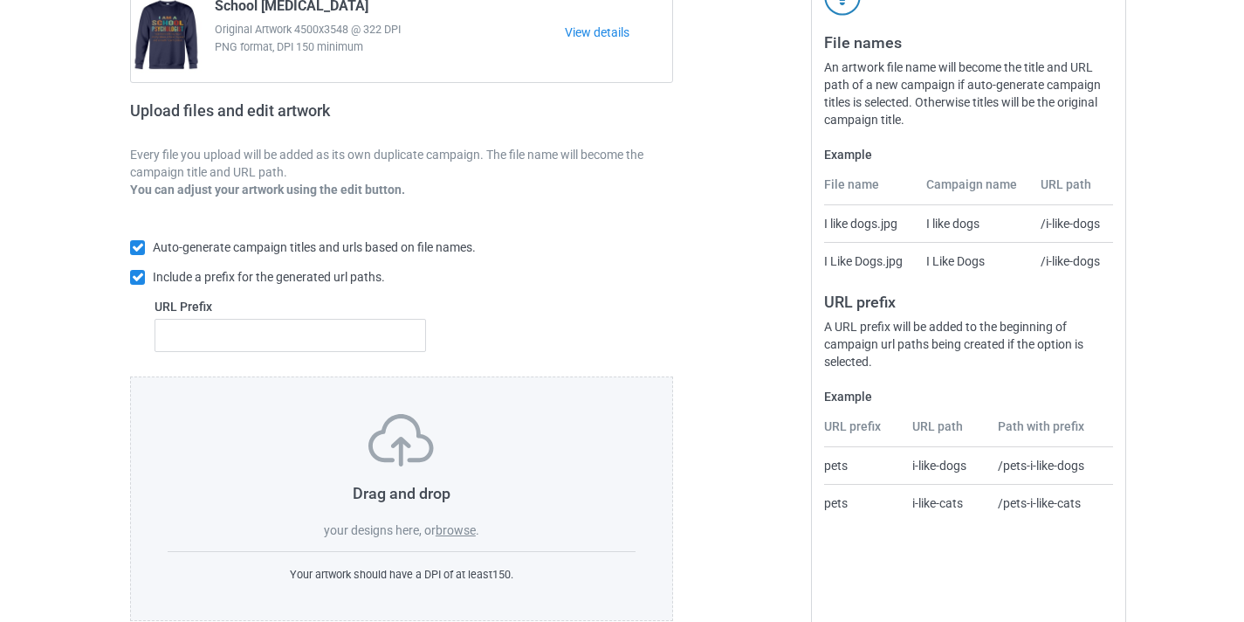
scroll to position [229, 0]
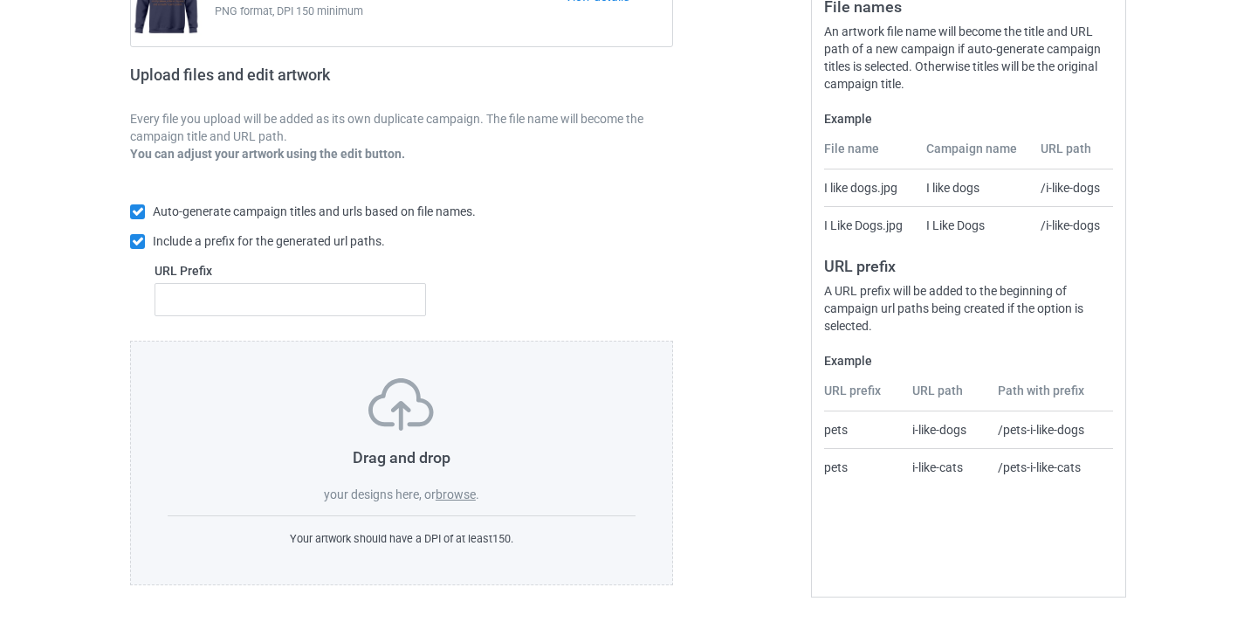
click at [462, 493] on label "browse" at bounding box center [456, 494] width 40 height 14
click at [0, 0] on input "browse" at bounding box center [0, 0] width 0 height 0
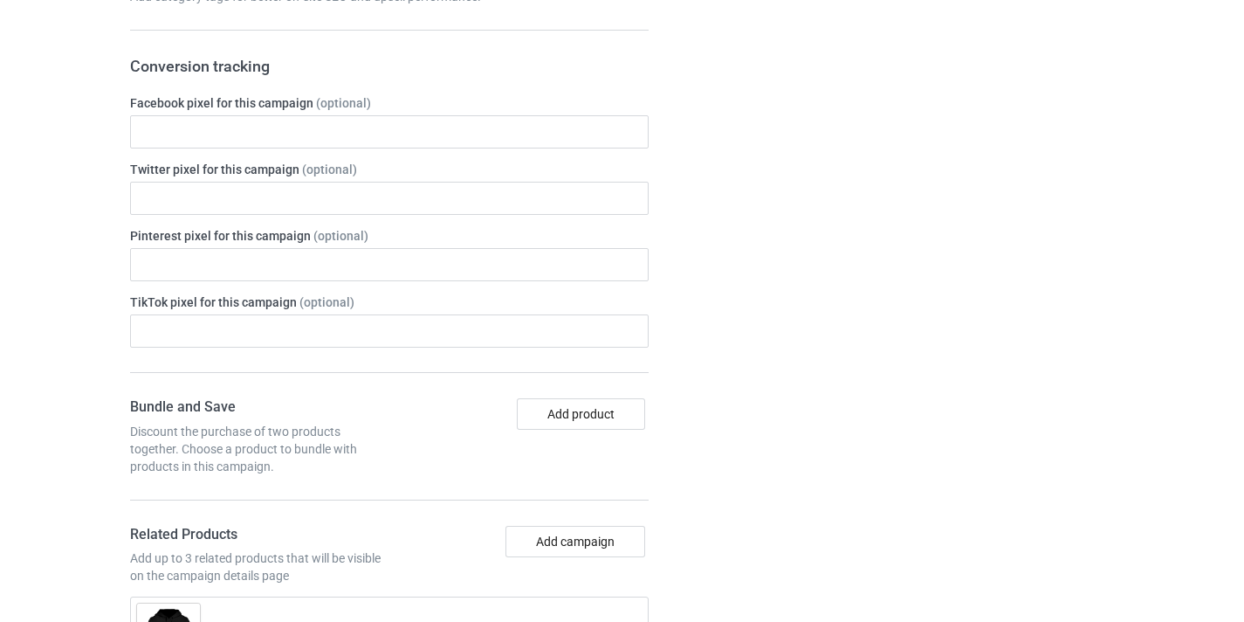
scroll to position [1059, 0]
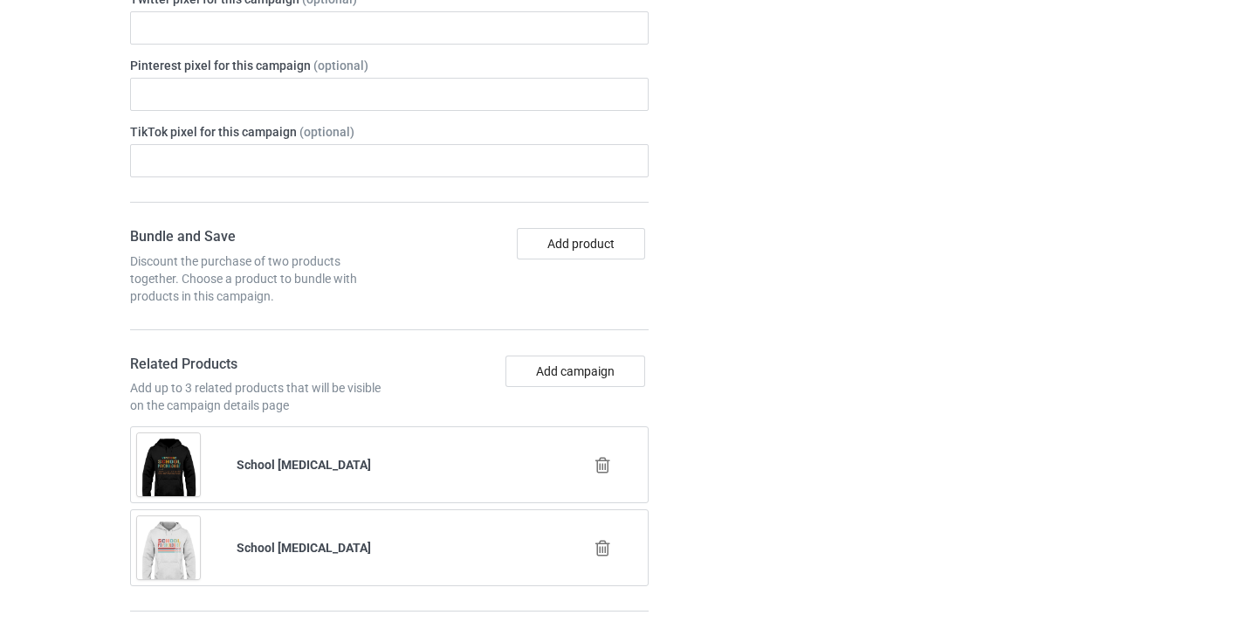
click at [612, 475] on div at bounding box center [605, 466] width 100 height 44
click at [600, 465] on icon at bounding box center [603, 465] width 22 height 18
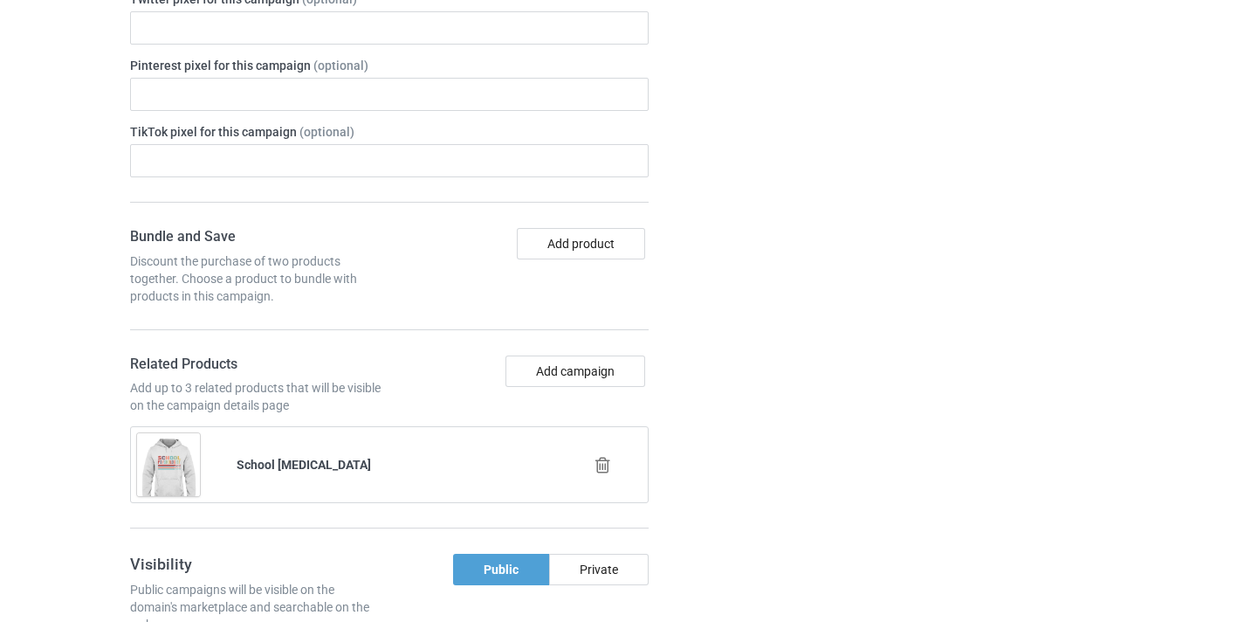
click at [611, 472] on icon at bounding box center [603, 465] width 22 height 18
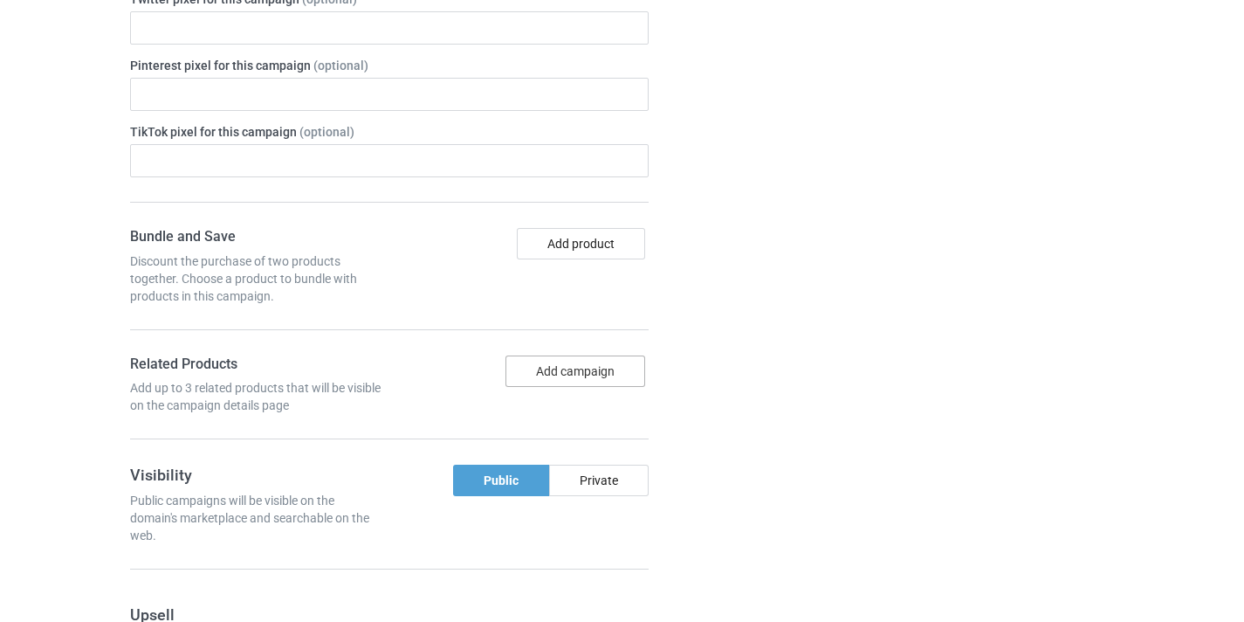
click at [584, 369] on button "Add campaign" at bounding box center [576, 370] width 140 height 31
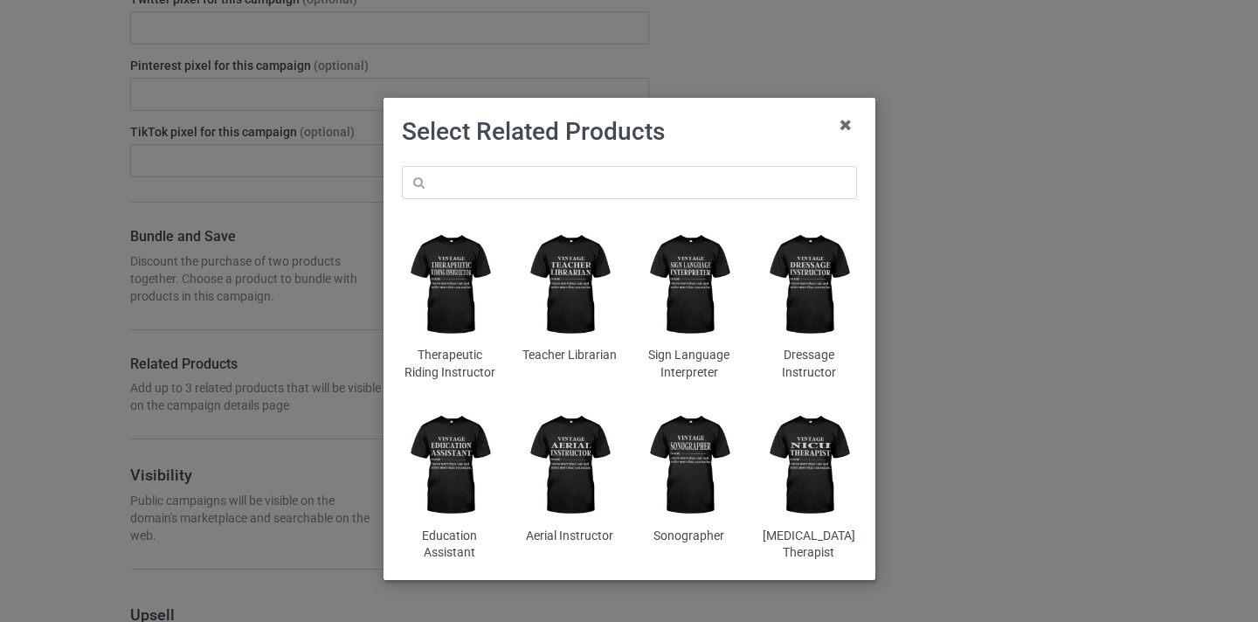
click at [552, 162] on div "Therapeutic Riding Instructor Teacher Librarian Sign Language Interpreter Dress…" at bounding box center [629, 364] width 479 height 420
click at [553, 172] on input "text" at bounding box center [629, 182] width 455 height 33
paste input "Dance Teacher"
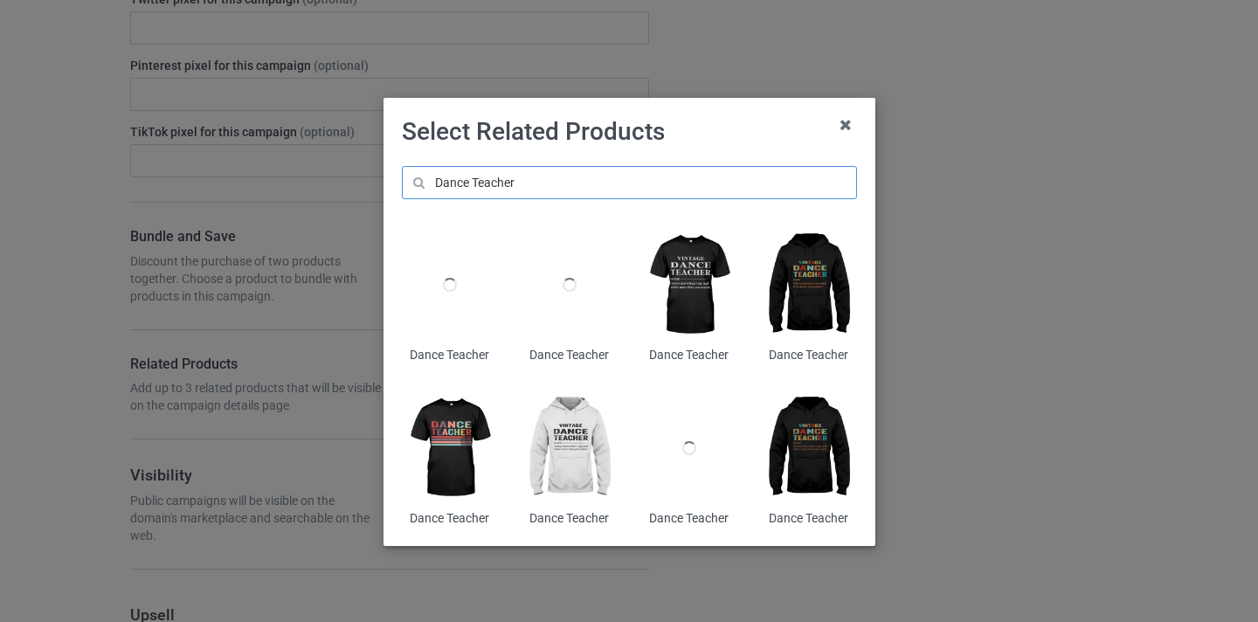
type input "Dance Teacher"
click at [450, 436] on img at bounding box center [449, 448] width 95 height 119
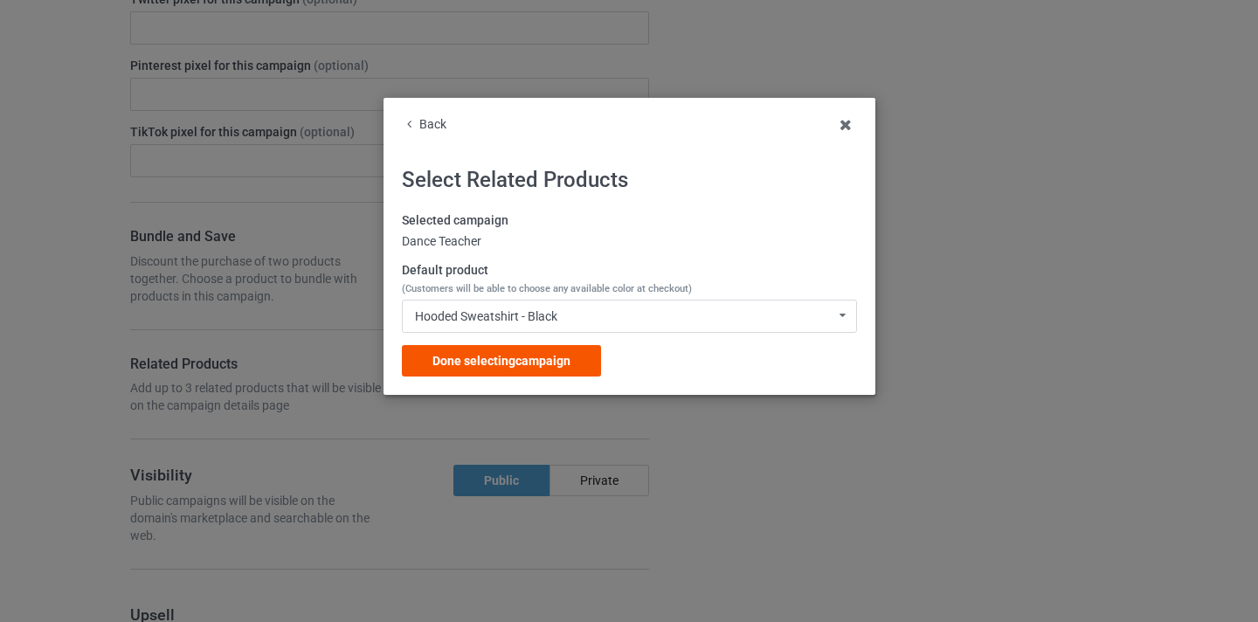
click at [578, 363] on div "Done selecting campaign" at bounding box center [501, 360] width 199 height 31
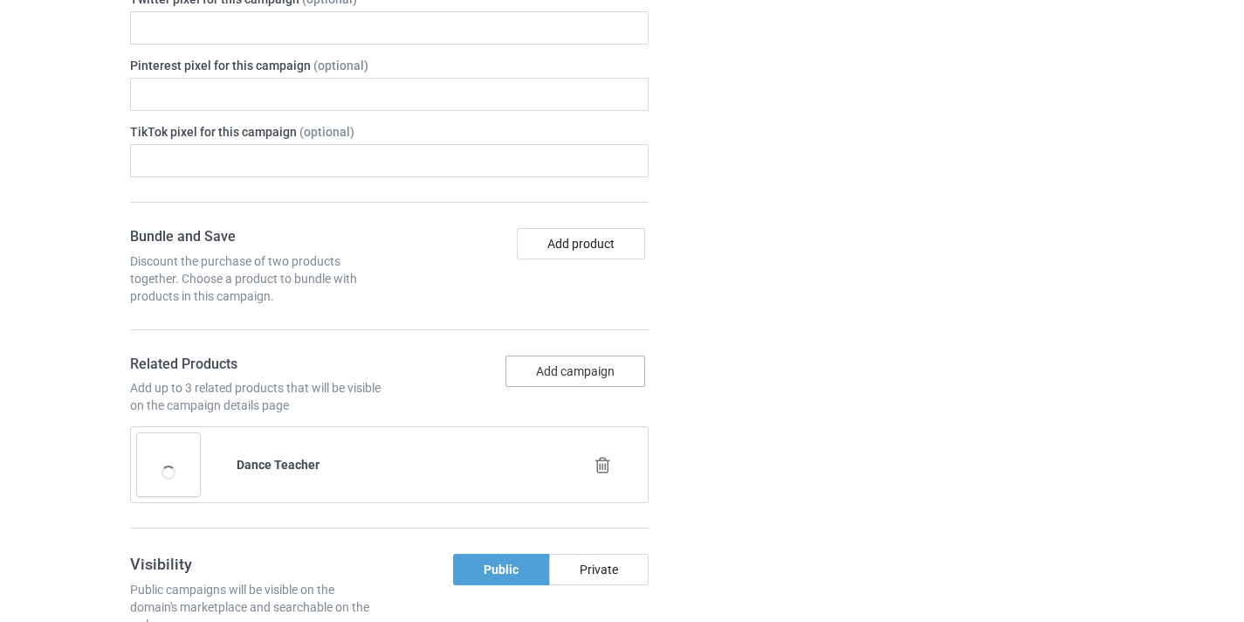
click at [580, 378] on button "Add campaign" at bounding box center [576, 370] width 140 height 31
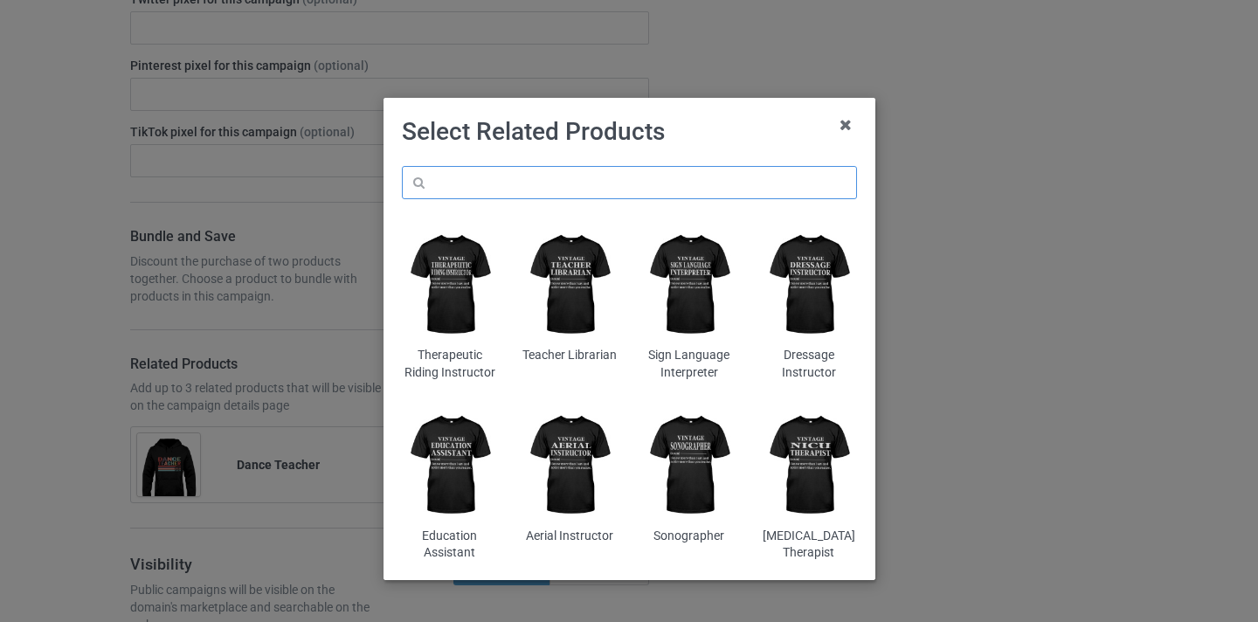
click at [584, 193] on input "text" at bounding box center [629, 182] width 455 height 33
paste input "Dance Teacher"
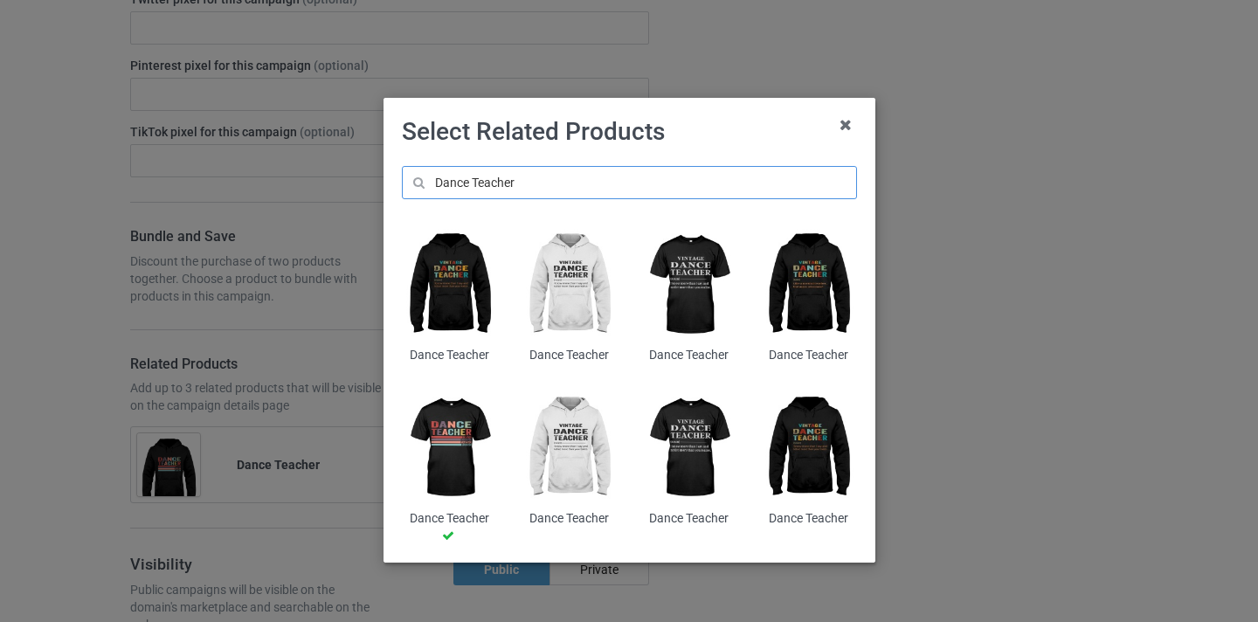
type input "Dance Teacher"
click at [449, 270] on img at bounding box center [449, 284] width 95 height 119
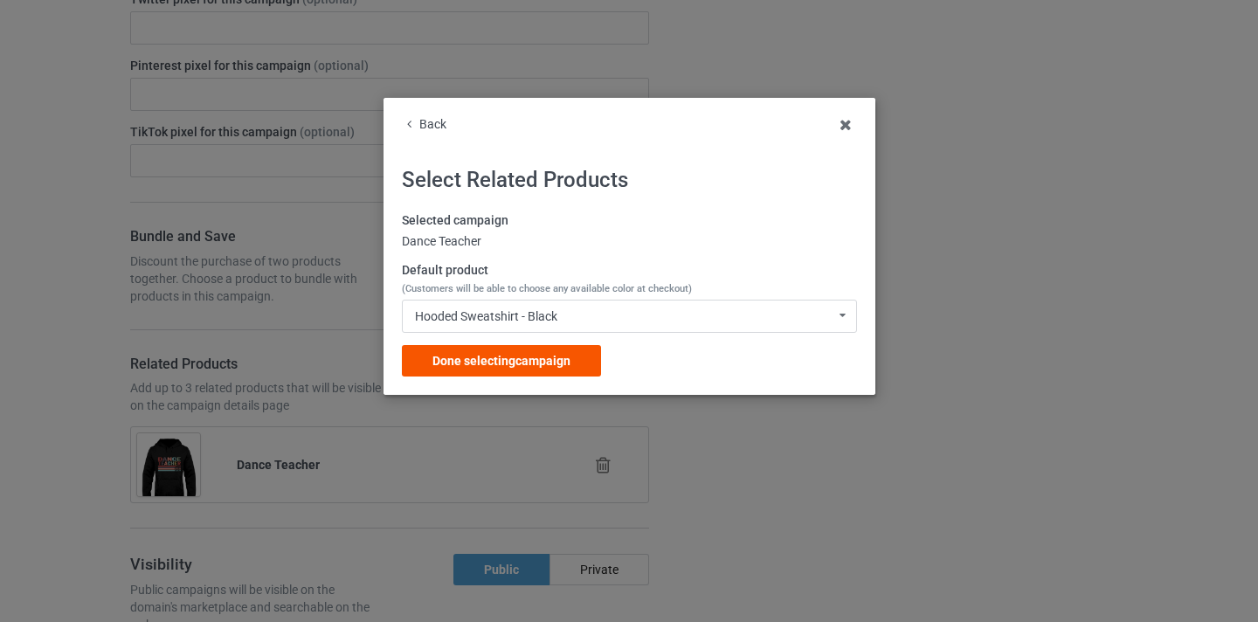
click at [548, 362] on span "Done selecting campaign" at bounding box center [501, 361] width 138 height 14
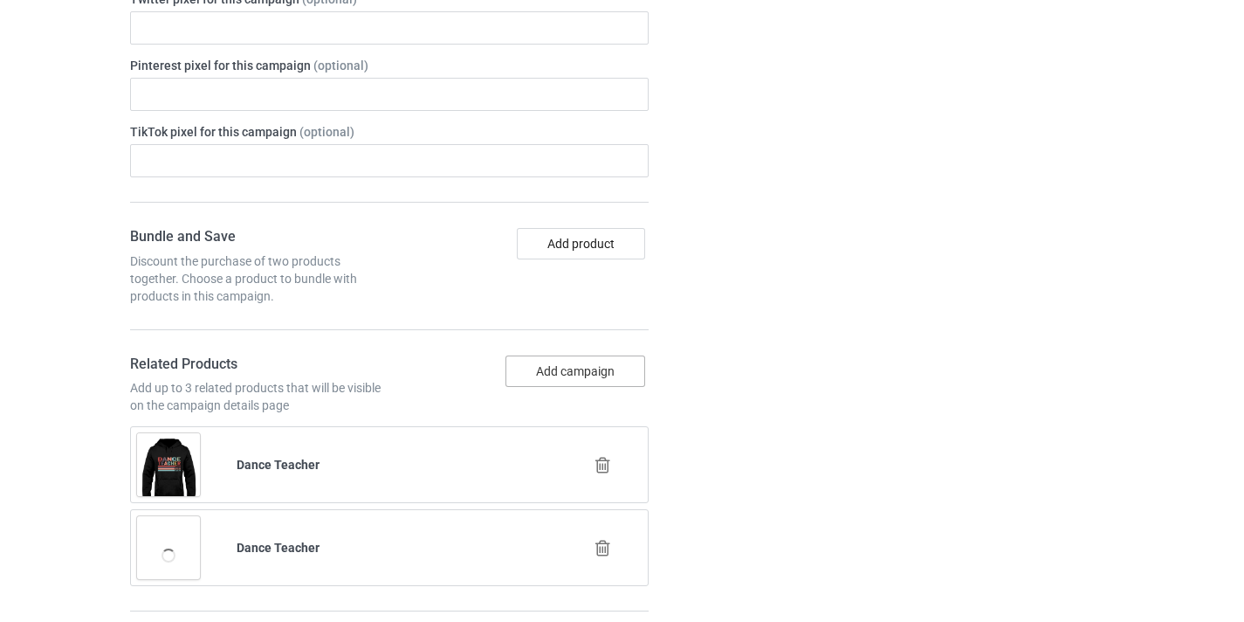
click at [545, 358] on button "Add campaign" at bounding box center [576, 370] width 140 height 31
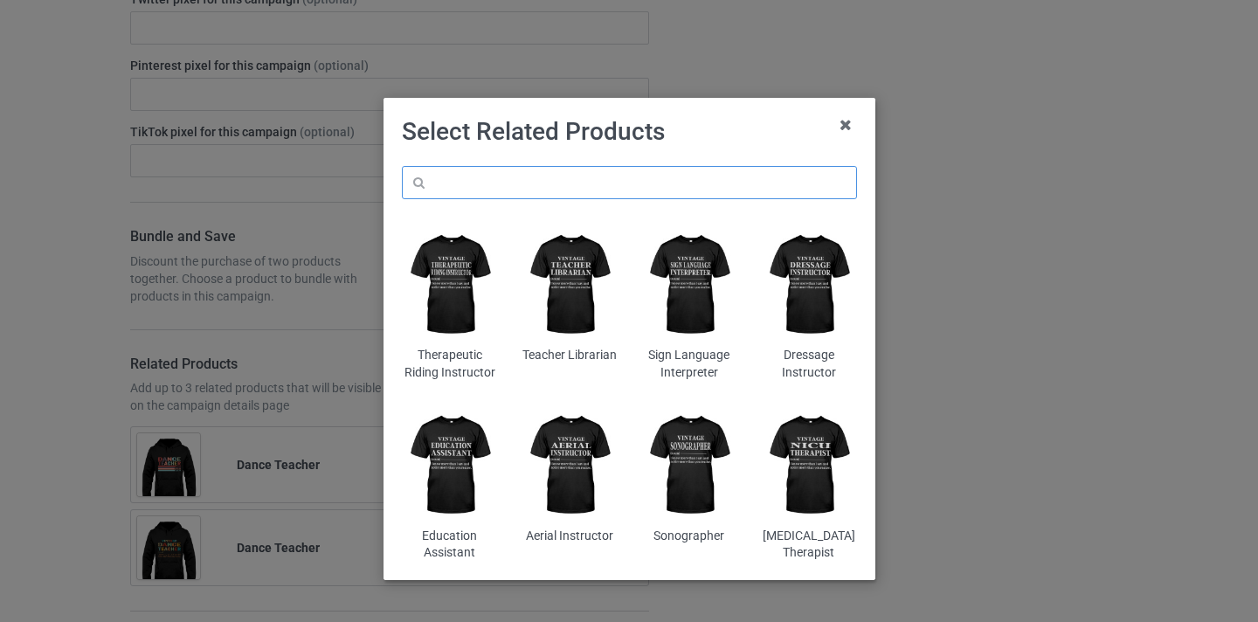
click at [547, 187] on input "text" at bounding box center [629, 182] width 455 height 33
paste input "Dance Teacher"
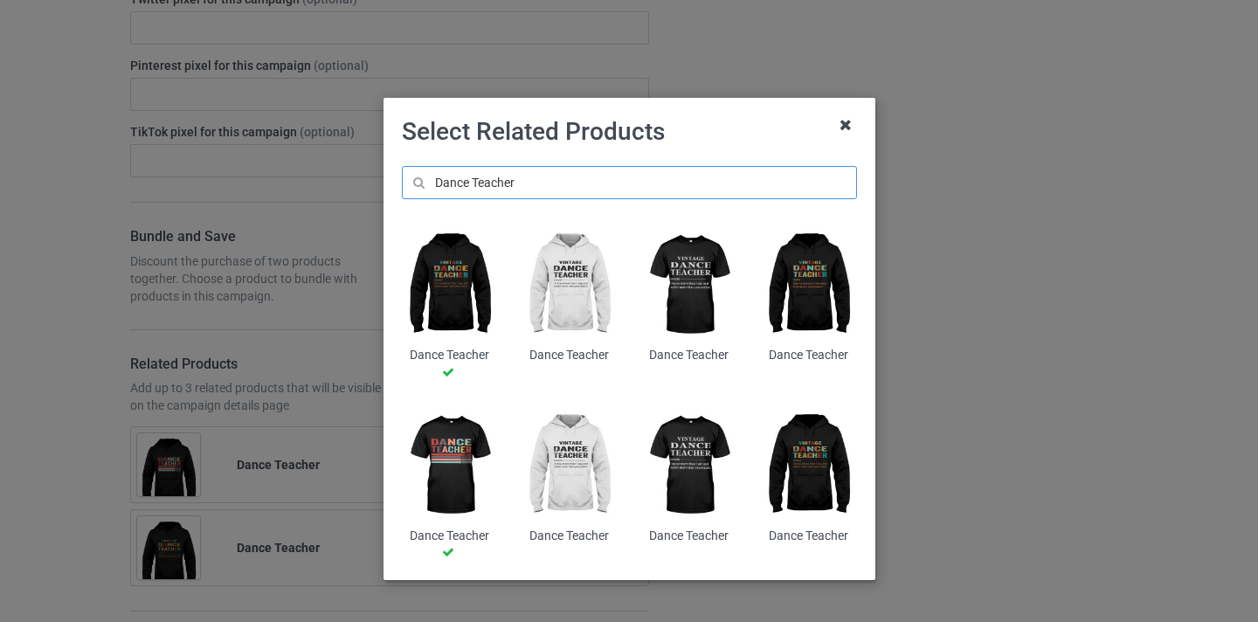
type input "Dance Teacher"
click at [840, 120] on icon at bounding box center [845, 125] width 28 height 28
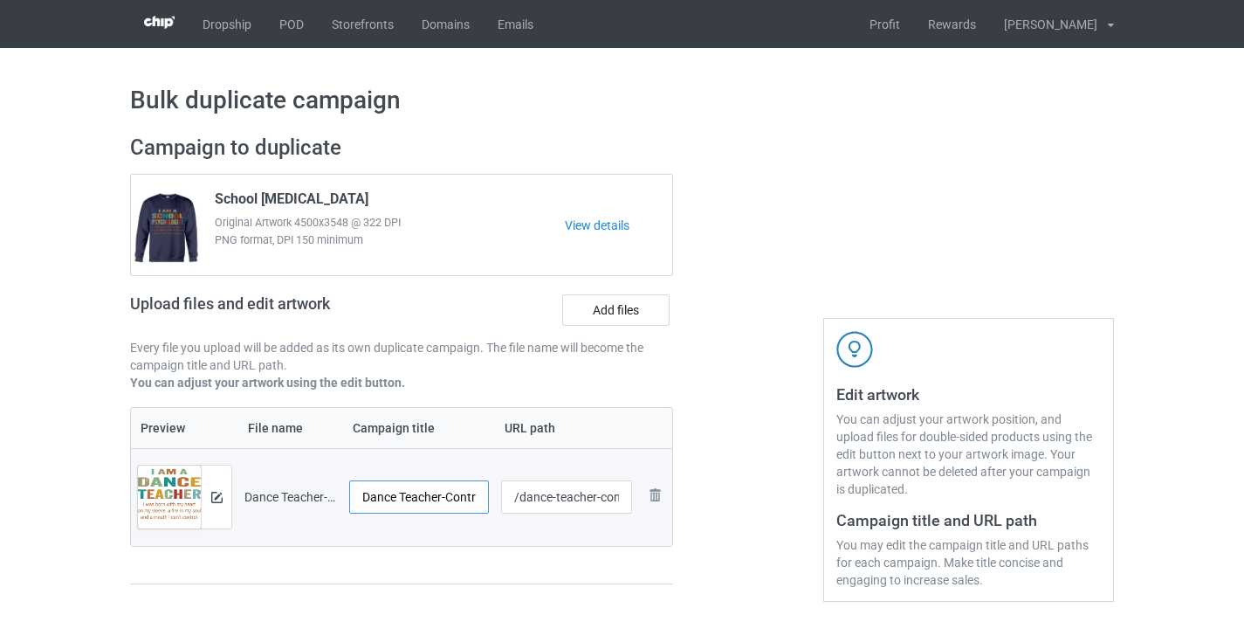
click at [465, 493] on input "Dance Teacher-Control" at bounding box center [419, 496] width 140 height 33
type input "Dance Teacher"
click at [618, 498] on input "/dance-teacher-control" at bounding box center [567, 496] width 132 height 33
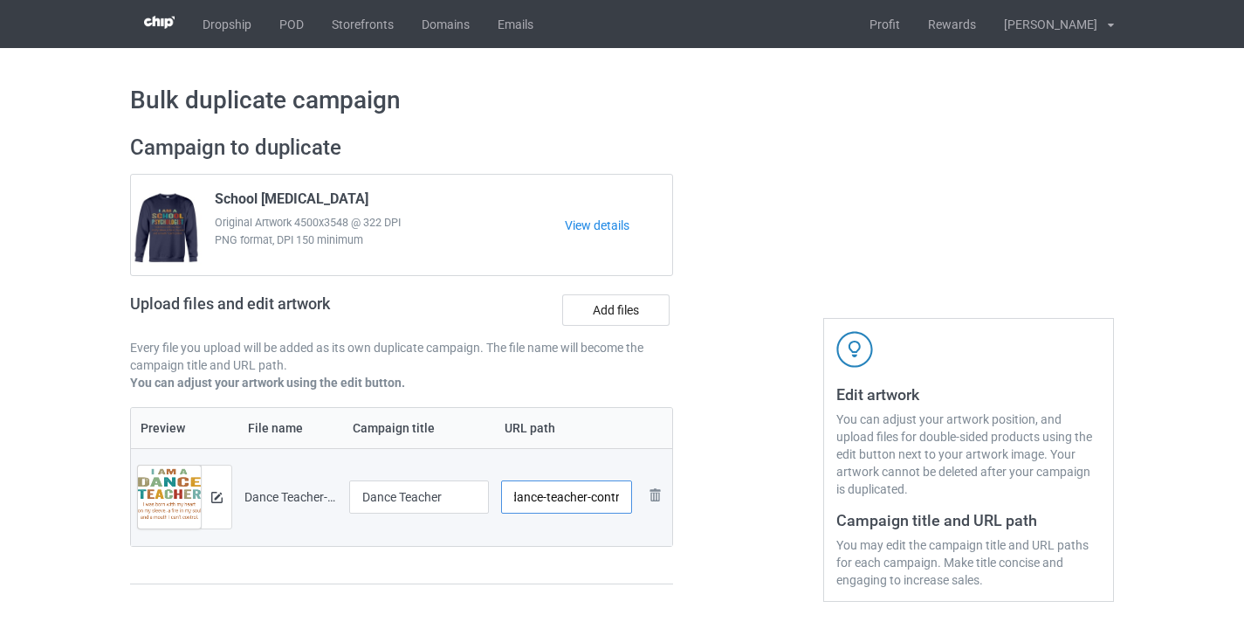
click at [605, 495] on input "/dance-teacher-control" at bounding box center [567, 496] width 132 height 33
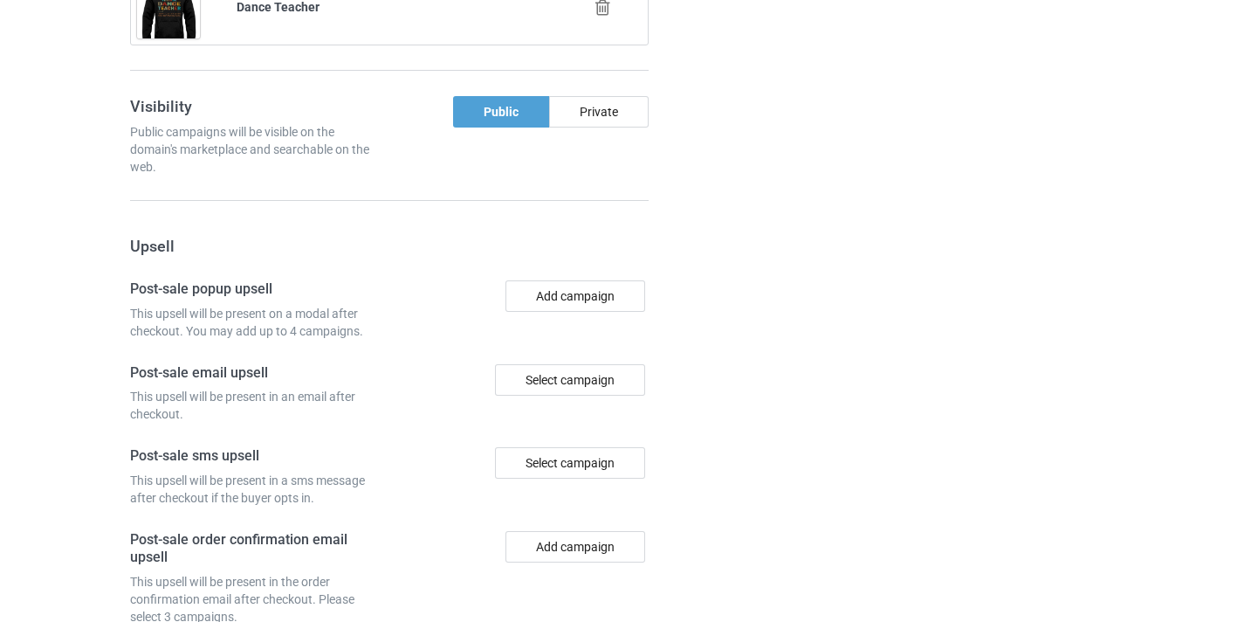
scroll to position [1791, 0]
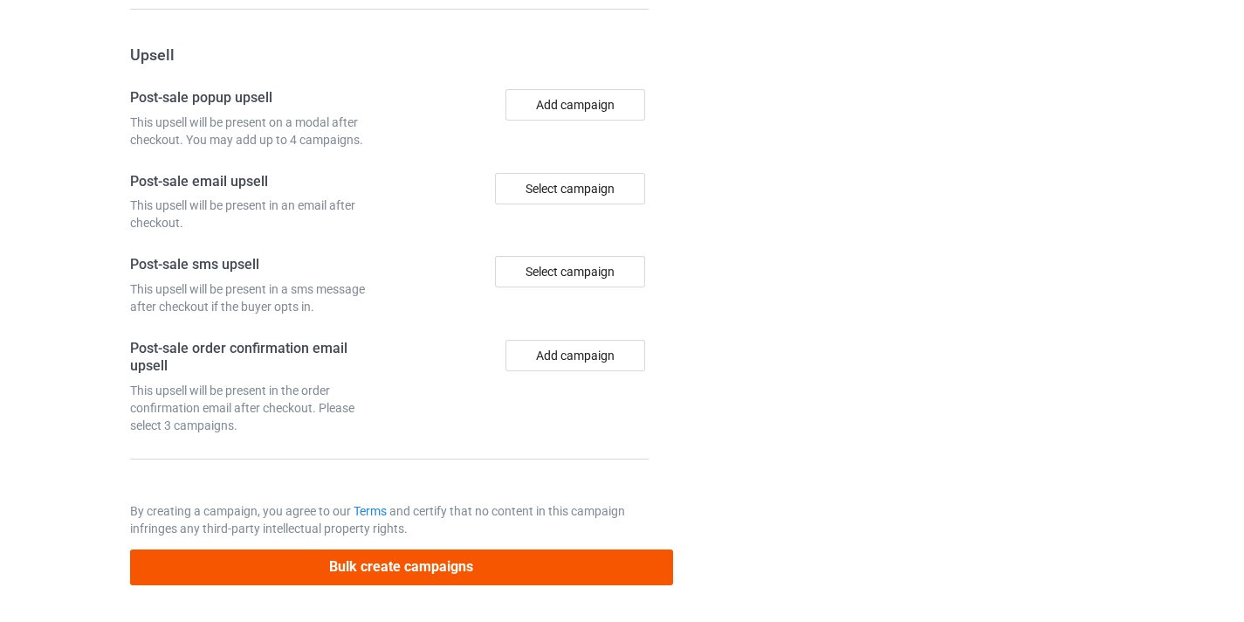
type input "/dance-teacher10"
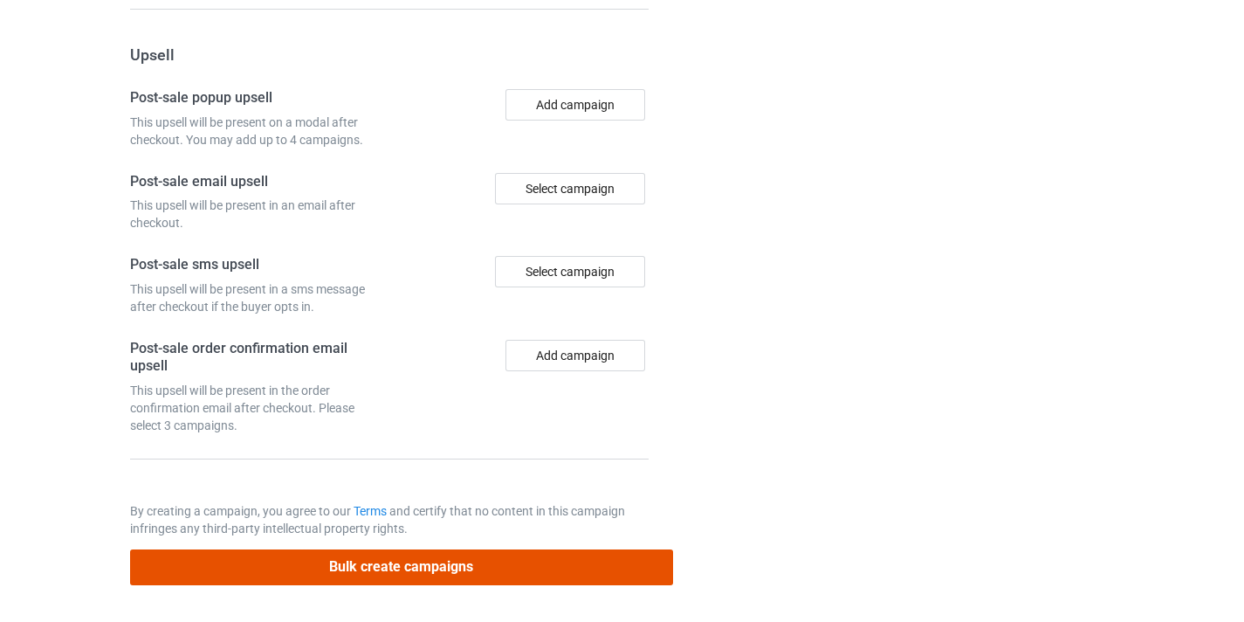
click at [593, 564] on button "Bulk create campaigns" at bounding box center [401, 567] width 543 height 36
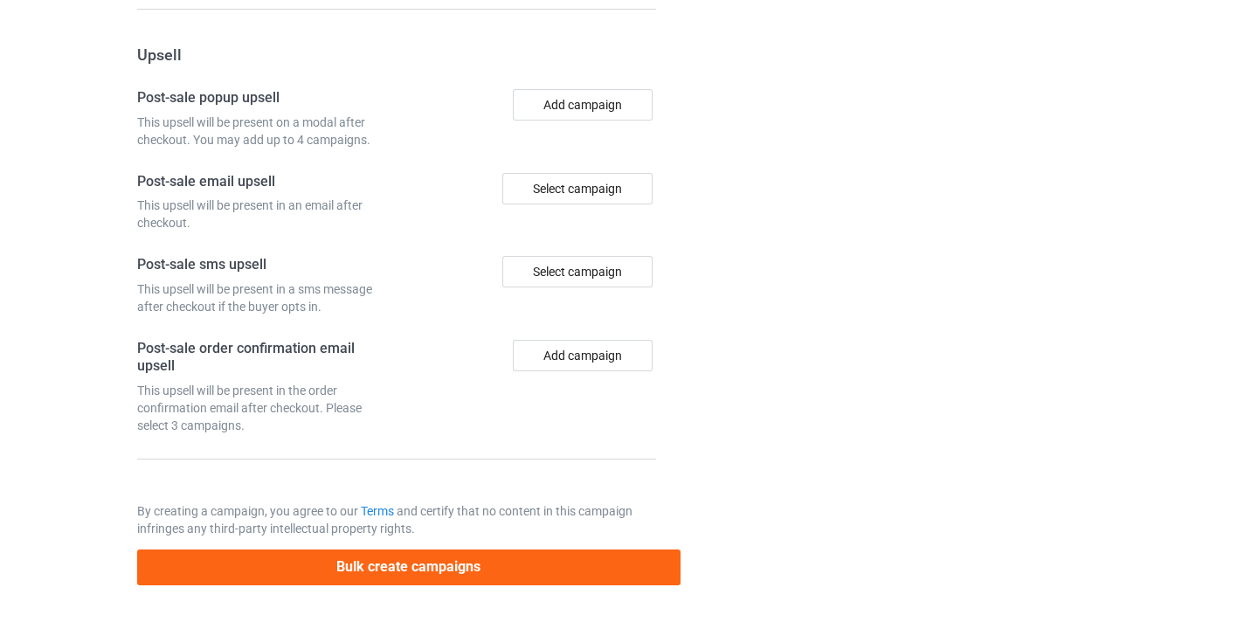
scroll to position [0, 0]
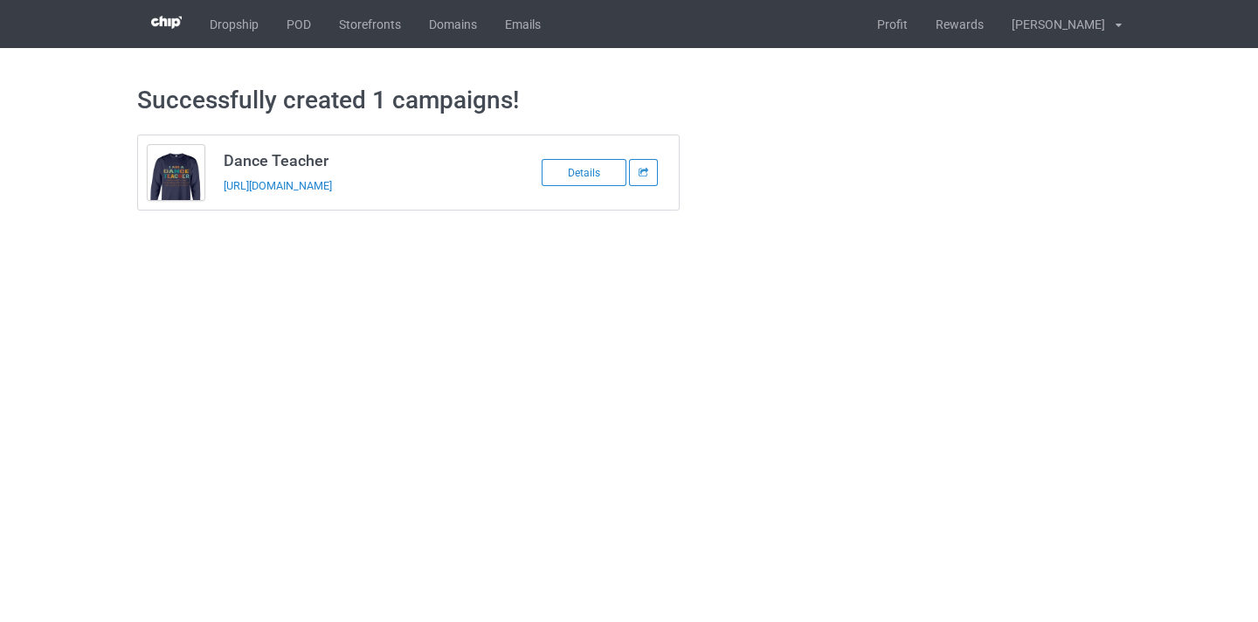
click at [383, 173] on td "Dance Teacher https://www.thepure.gift/dance-teacher10" at bounding box center [361, 172] width 295 height 74
click at [332, 186] on link "https://www.thepure.gift/dance-teacher10" at bounding box center [278, 185] width 108 height 13
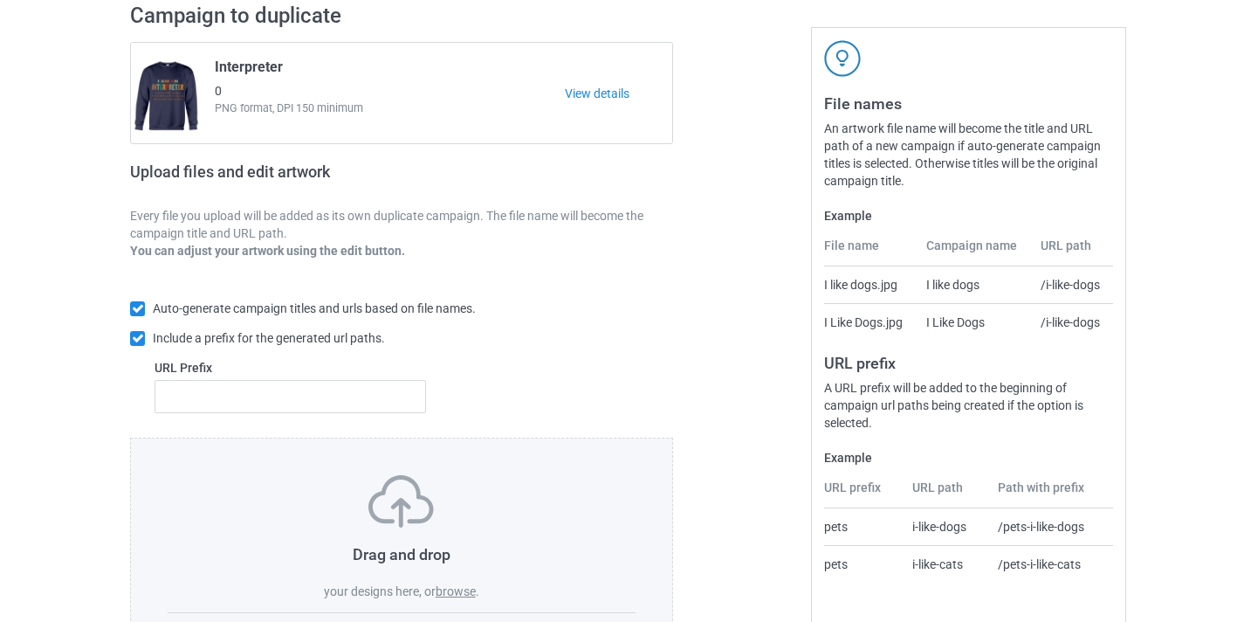
scroll to position [133, 0]
click at [460, 577] on div "Drag and drop your designs here, or browse ." at bounding box center [402, 536] width 468 height 125
click at [459, 592] on label "browse" at bounding box center [456, 590] width 40 height 14
click at [0, 0] on input "browse" at bounding box center [0, 0] width 0 height 0
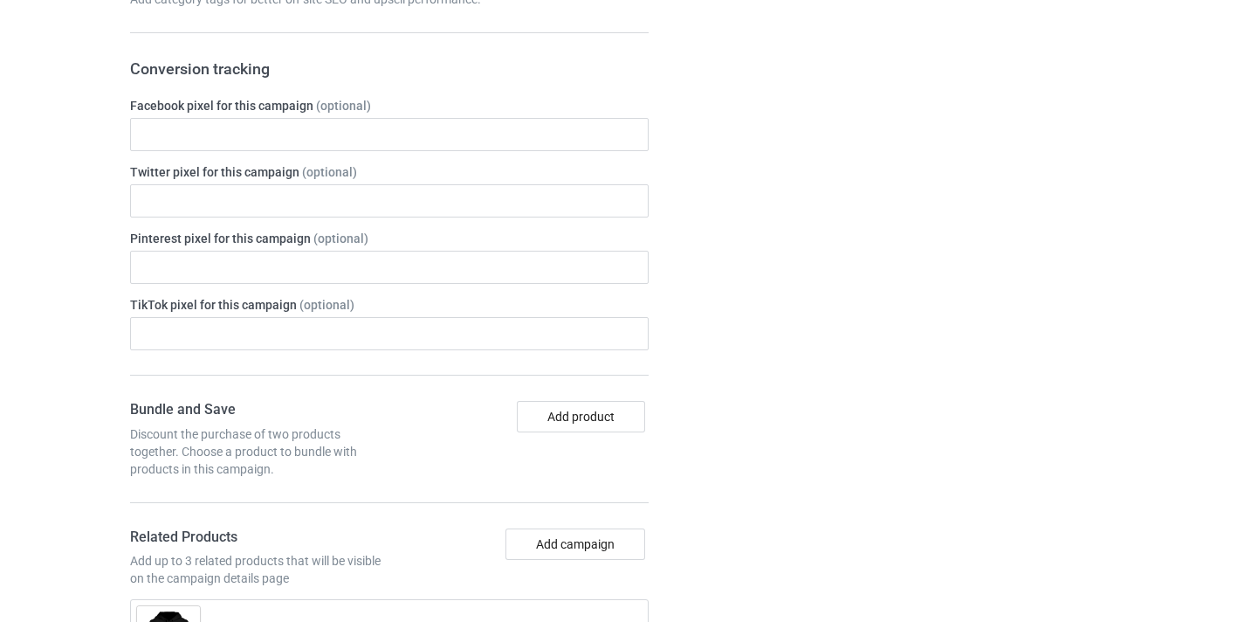
scroll to position [1205, 0]
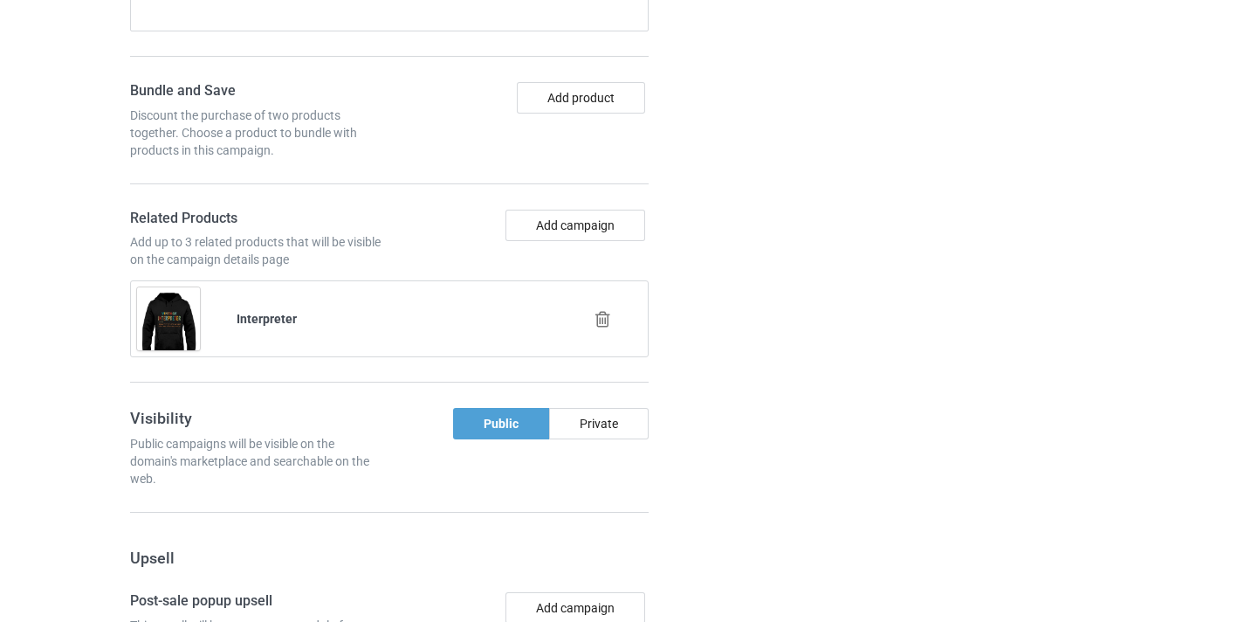
click at [610, 324] on icon at bounding box center [603, 319] width 22 height 18
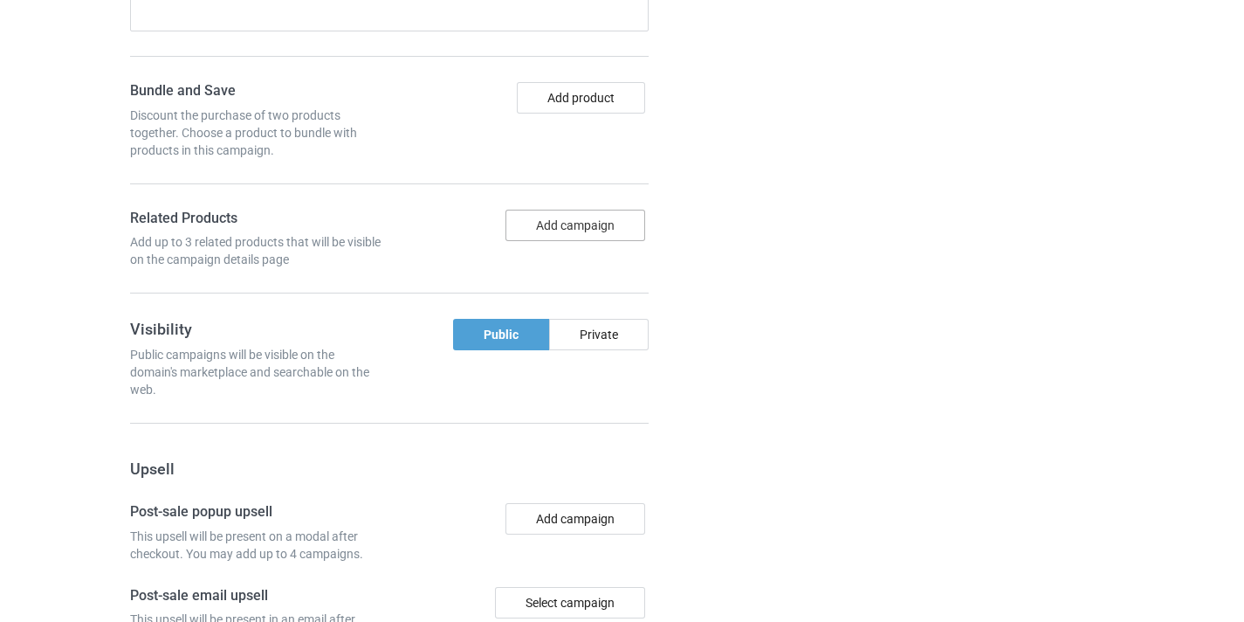
click at [580, 220] on button "Add campaign" at bounding box center [576, 225] width 140 height 31
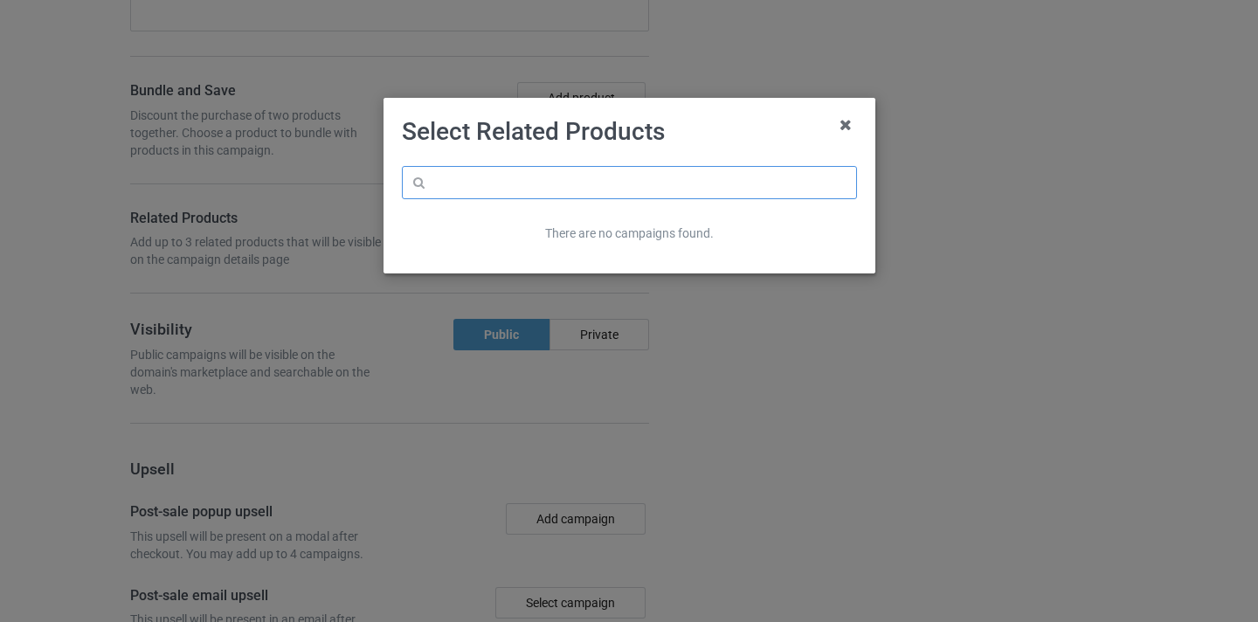
click at [577, 192] on input "text" at bounding box center [629, 182] width 455 height 33
paste input "Doula"
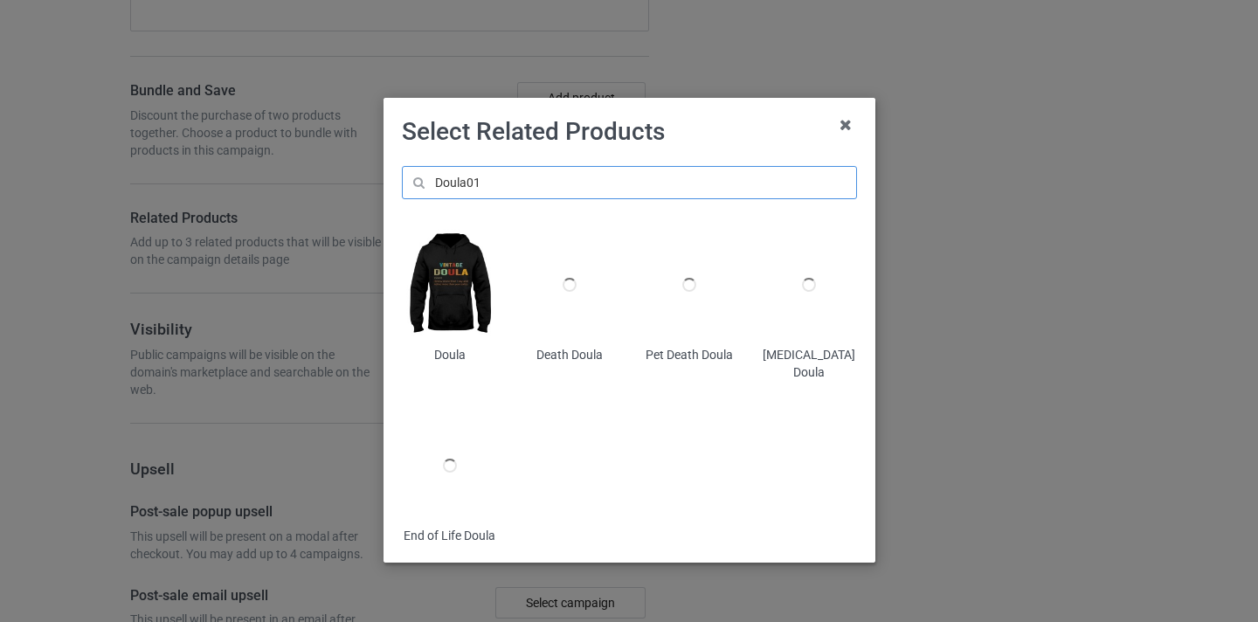
type input "Doula01"
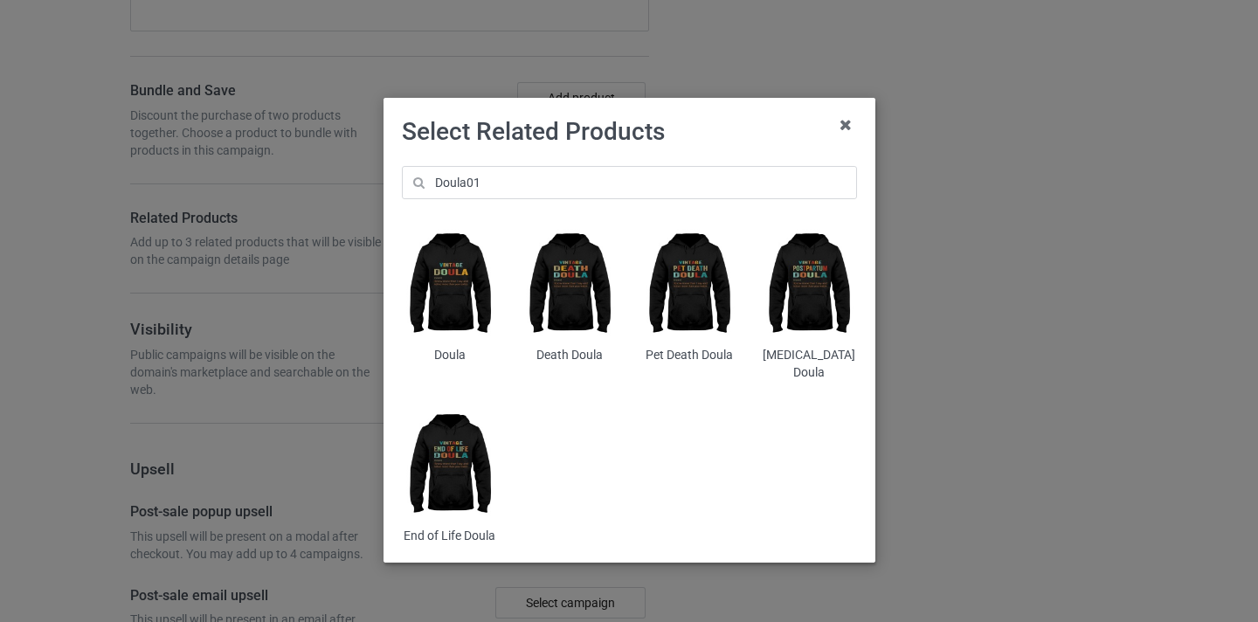
click at [462, 279] on img at bounding box center [449, 284] width 95 height 119
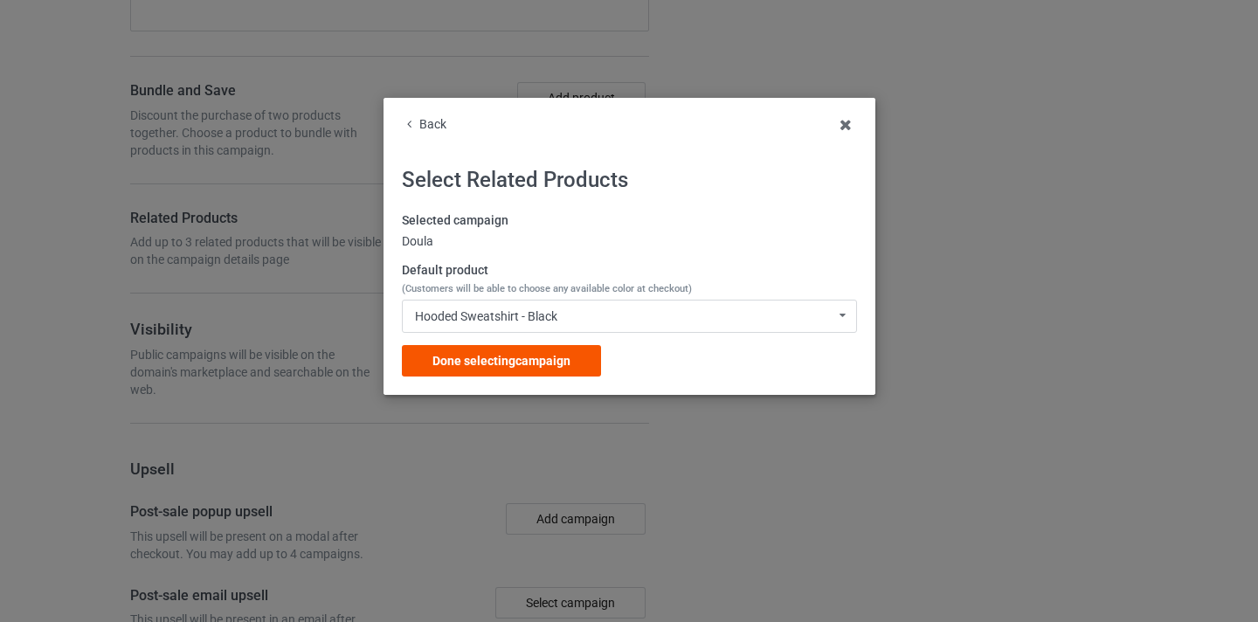
click at [526, 357] on span "Done selecting campaign" at bounding box center [501, 361] width 138 height 14
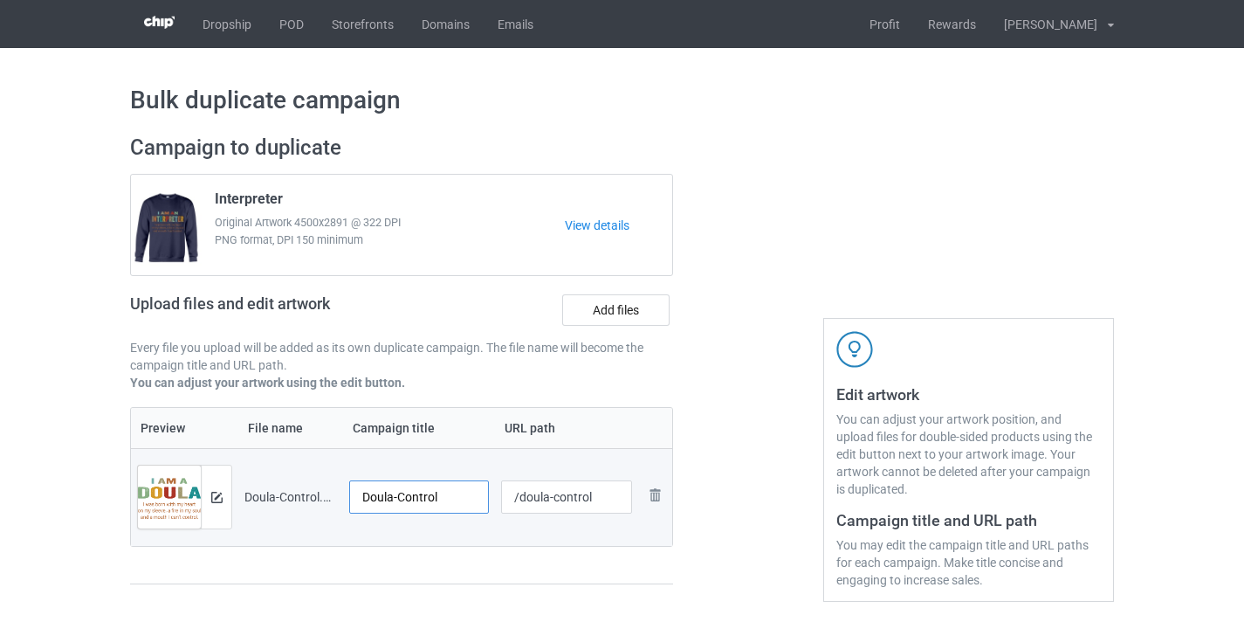
click at [424, 500] on input "Doula-Control" at bounding box center [419, 496] width 140 height 33
type input "Doula"
click at [573, 499] on input "/doula-control" at bounding box center [567, 496] width 132 height 33
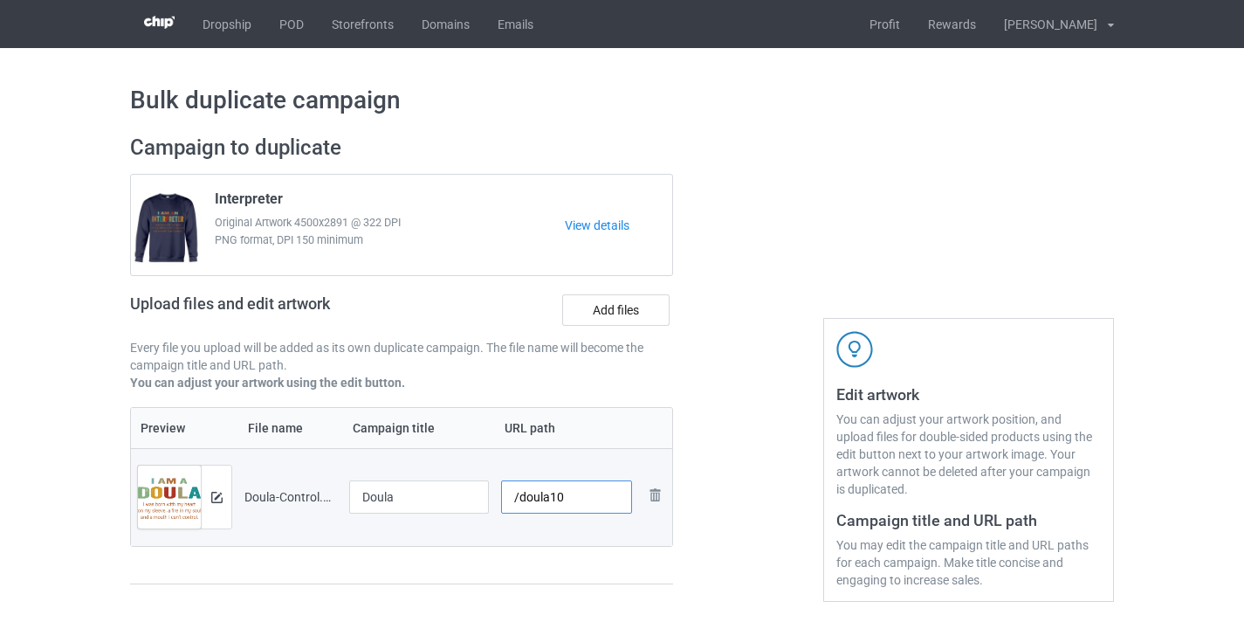
type input "/doula10"
click at [734, 412] on div at bounding box center [749, 368] width 126 height 492
drag, startPoint x: 418, startPoint y: 516, endPoint x: 437, endPoint y: 501, distance: 23.6
click at [422, 514] on div at bounding box center [419, 519] width 140 height 10
click at [437, 501] on input "Doula" at bounding box center [419, 496] width 140 height 33
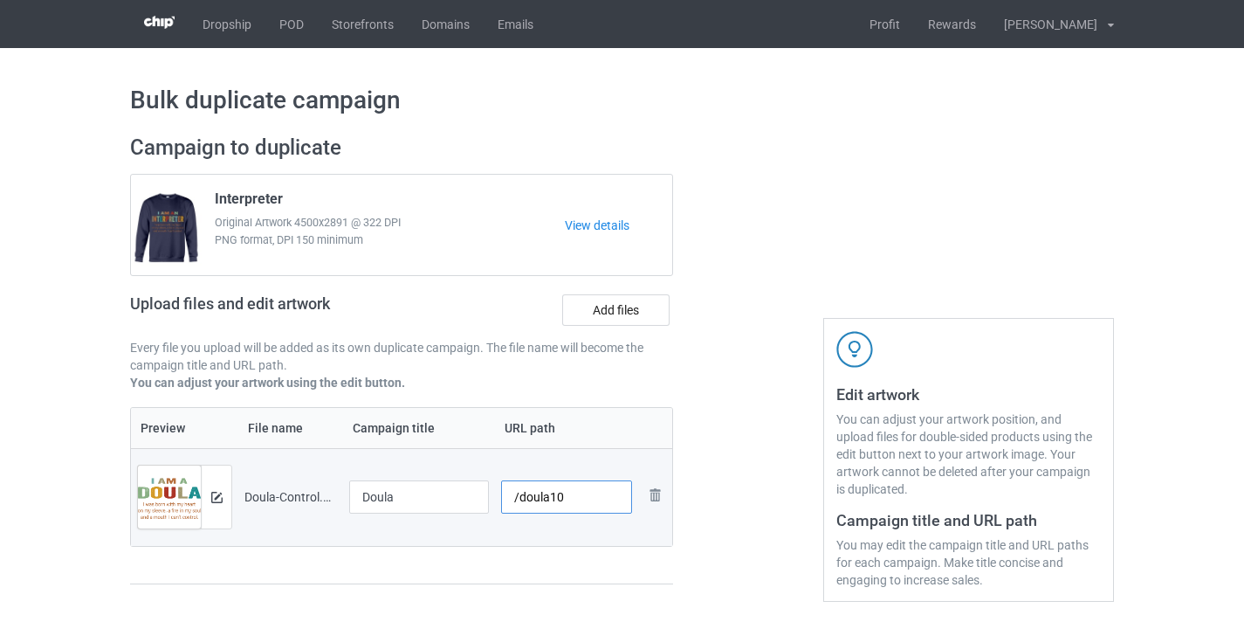
click at [589, 497] on input "/doula10" at bounding box center [567, 496] width 132 height 33
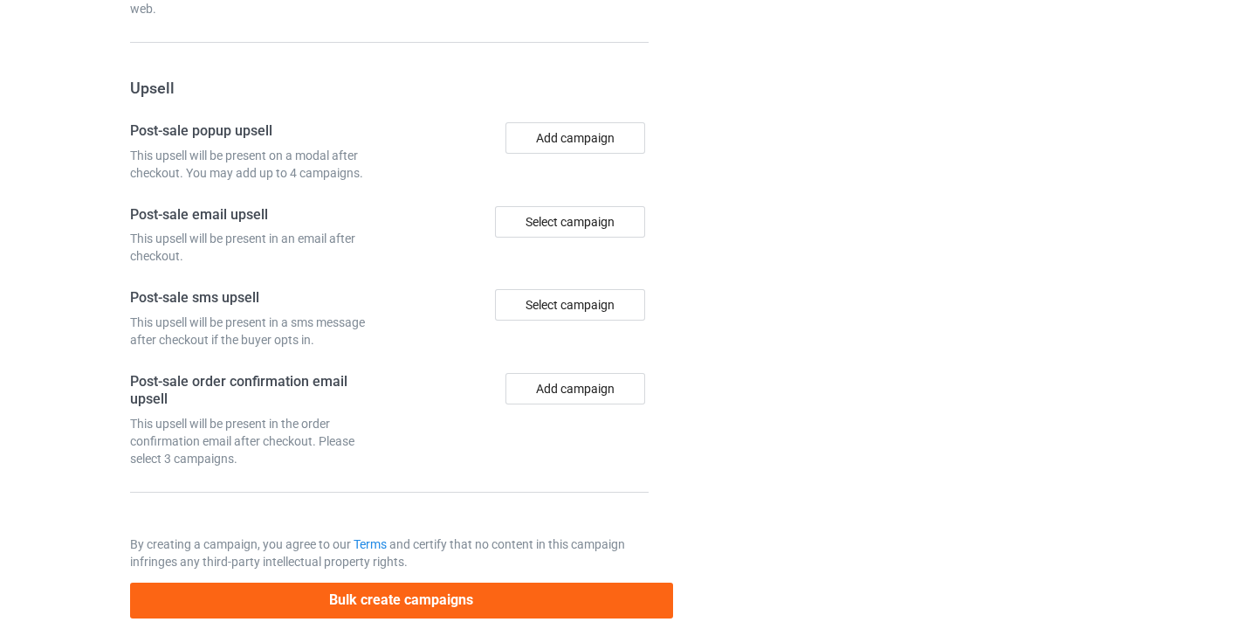
scroll to position [1708, 0]
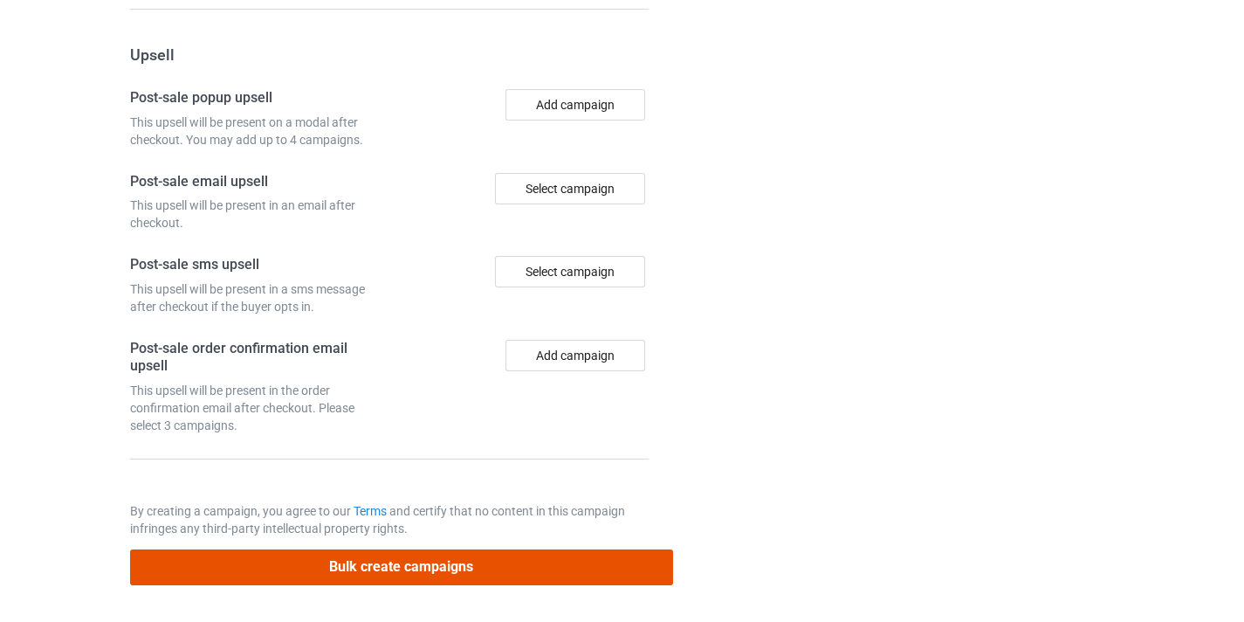
click at [564, 565] on button "Bulk create campaigns" at bounding box center [401, 567] width 543 height 36
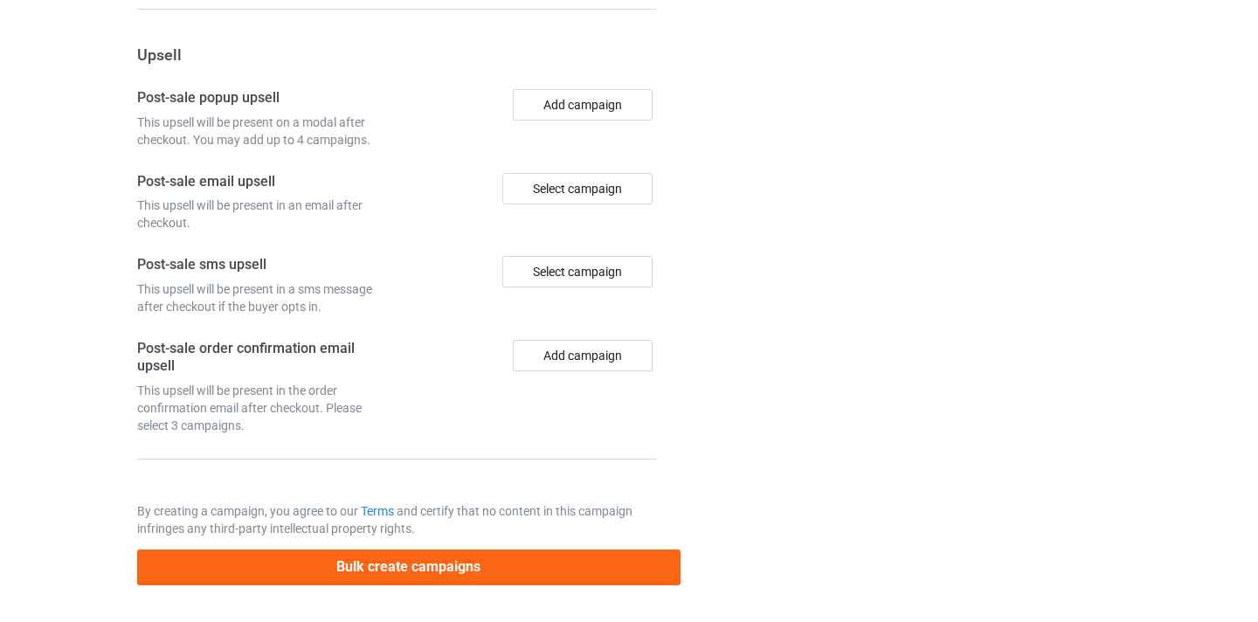
scroll to position [0, 0]
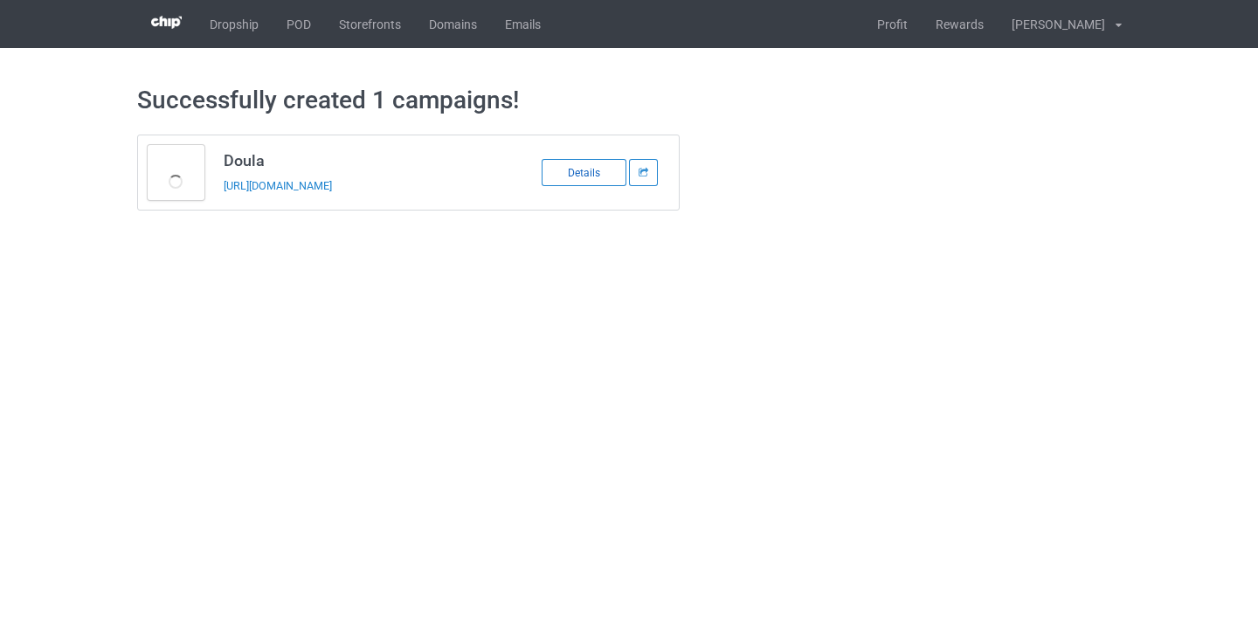
click at [595, 169] on div "Details" at bounding box center [583, 172] width 85 height 27
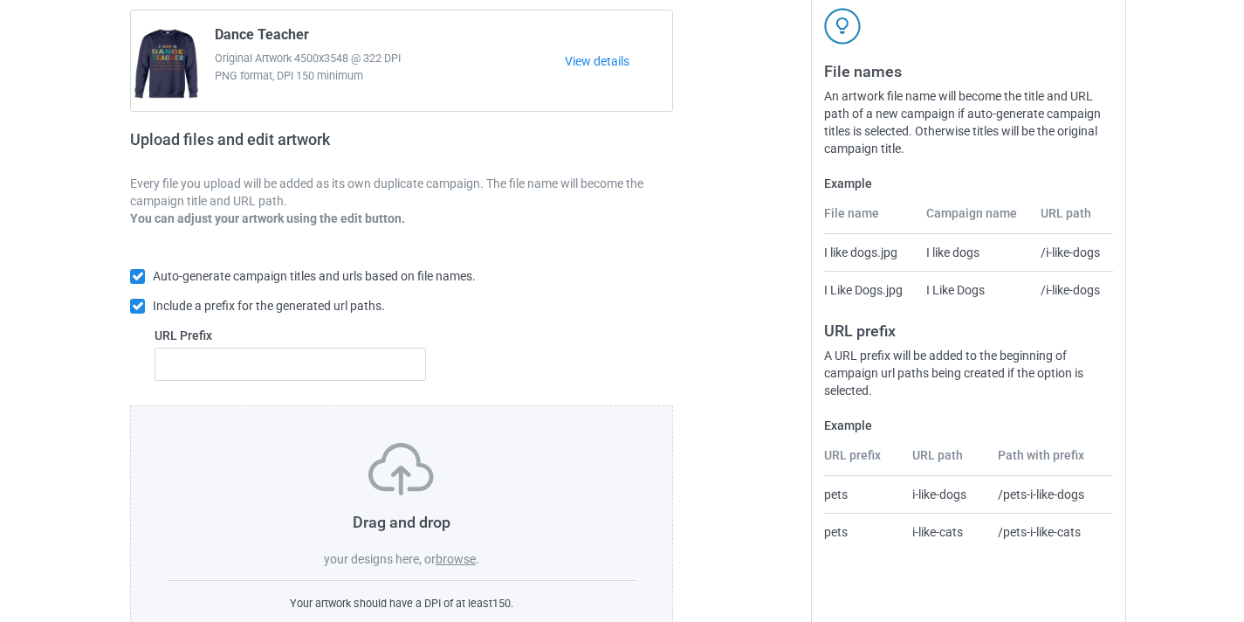
scroll to position [229, 0]
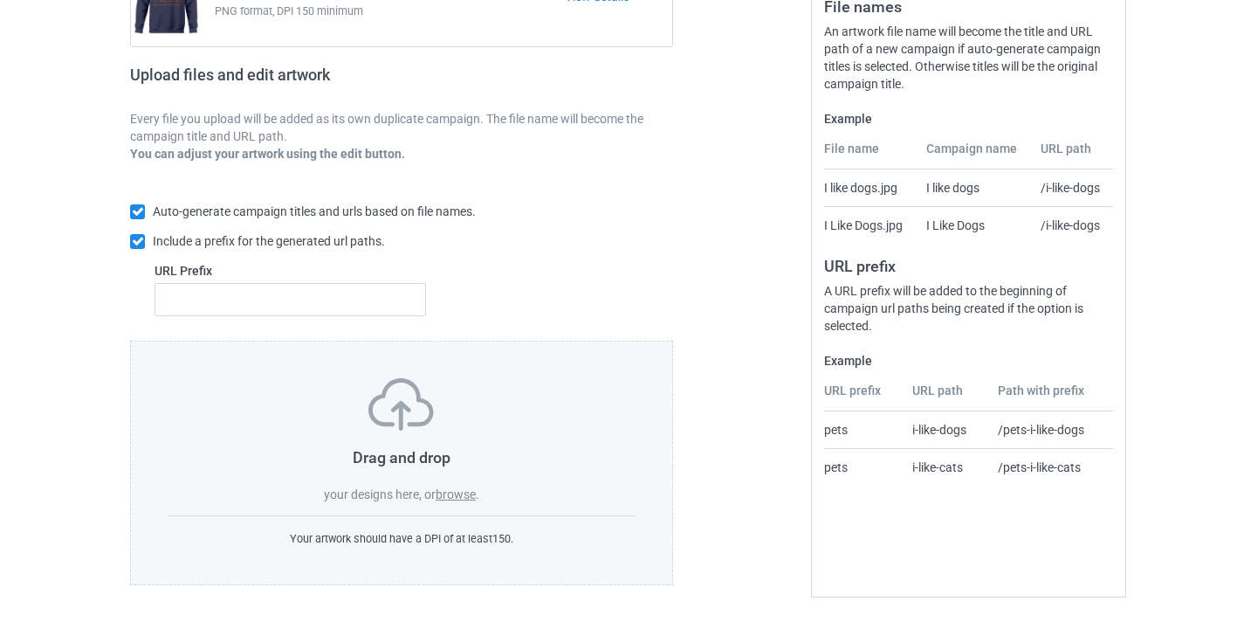
click at [458, 488] on label "browse" at bounding box center [456, 494] width 40 height 14
click at [0, 0] on input "browse" at bounding box center [0, 0] width 0 height 0
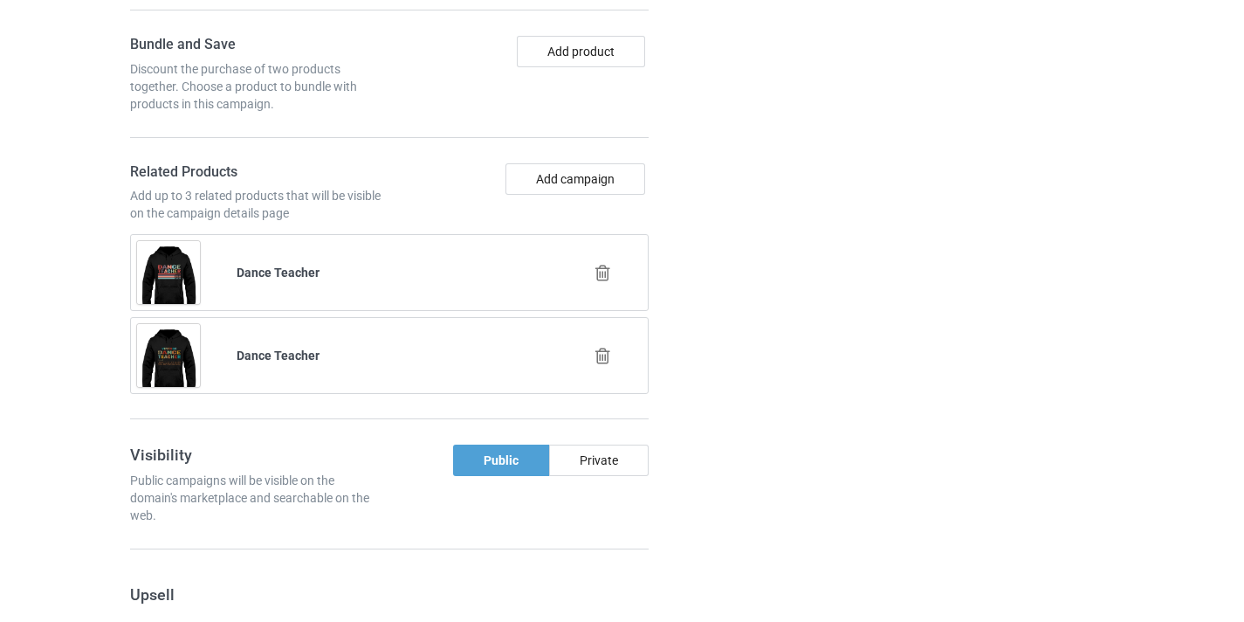
scroll to position [1251, 0]
click at [610, 277] on icon at bounding box center [603, 273] width 22 height 18
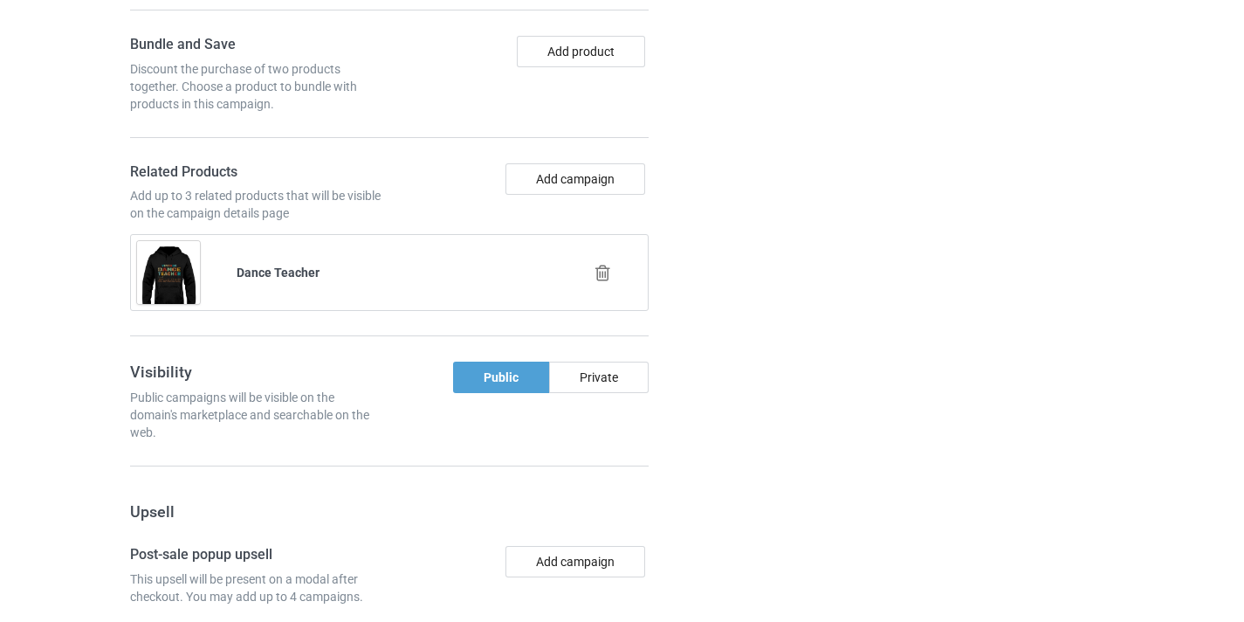
click at [610, 276] on icon at bounding box center [603, 273] width 22 height 18
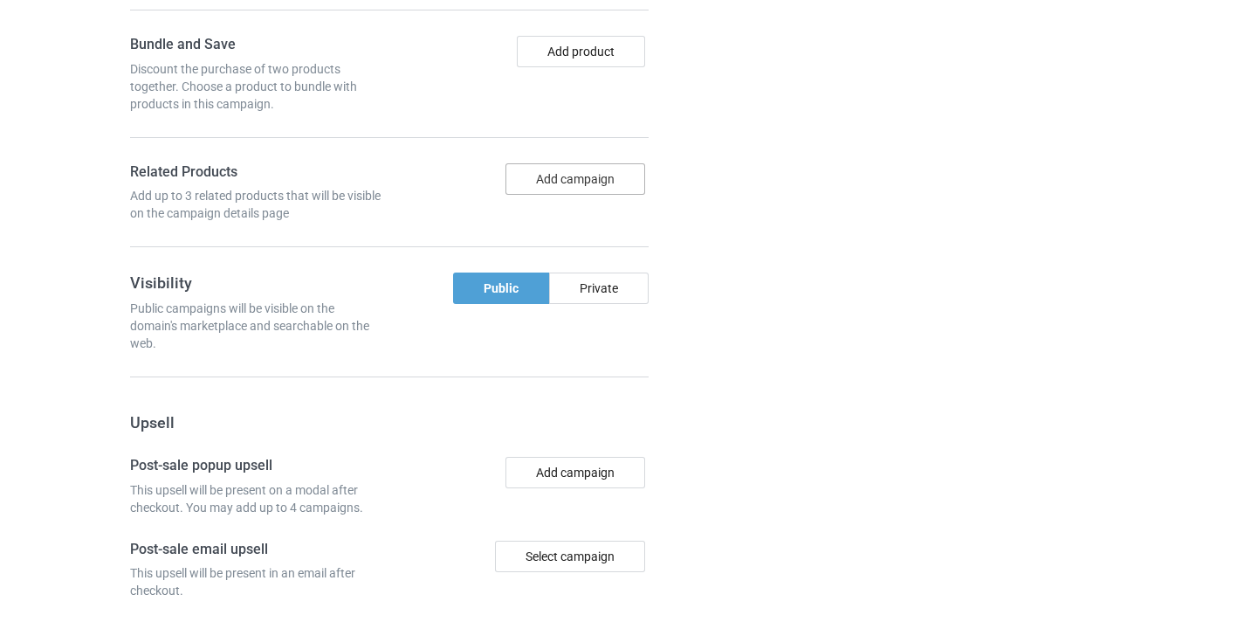
click at [578, 170] on button "Add campaign" at bounding box center [576, 178] width 140 height 31
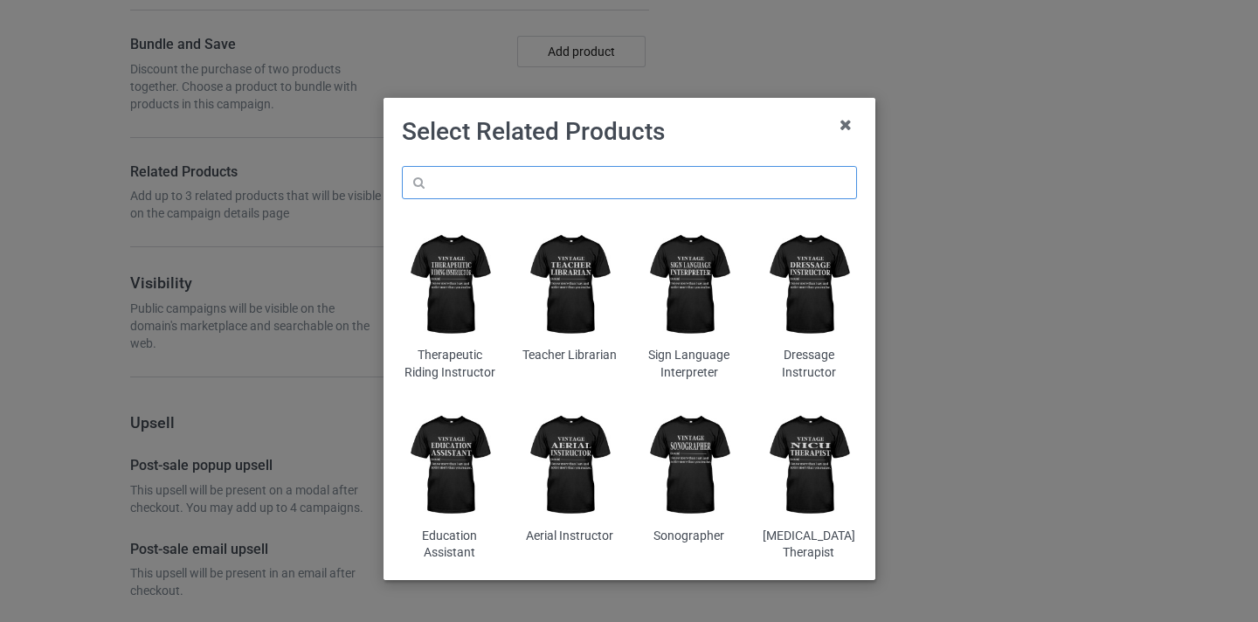
click at [553, 181] on input "text" at bounding box center [629, 182] width 455 height 33
paste input "Activity Director"
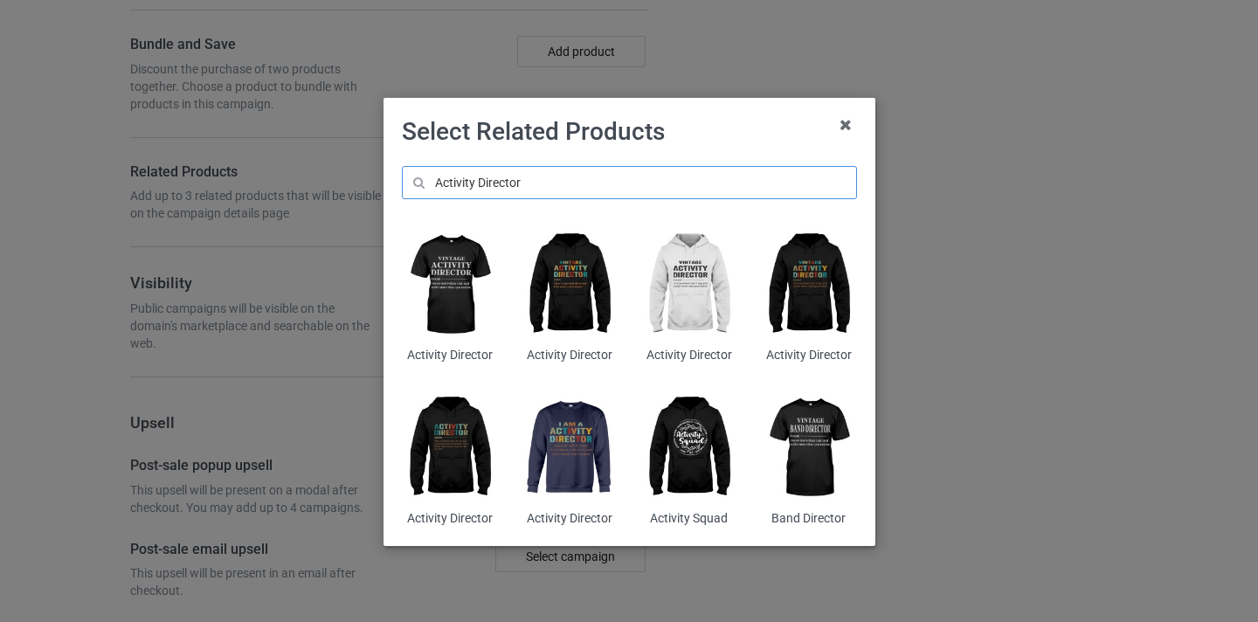
type input "Activity Director"
click at [585, 292] on img at bounding box center [568, 284] width 95 height 119
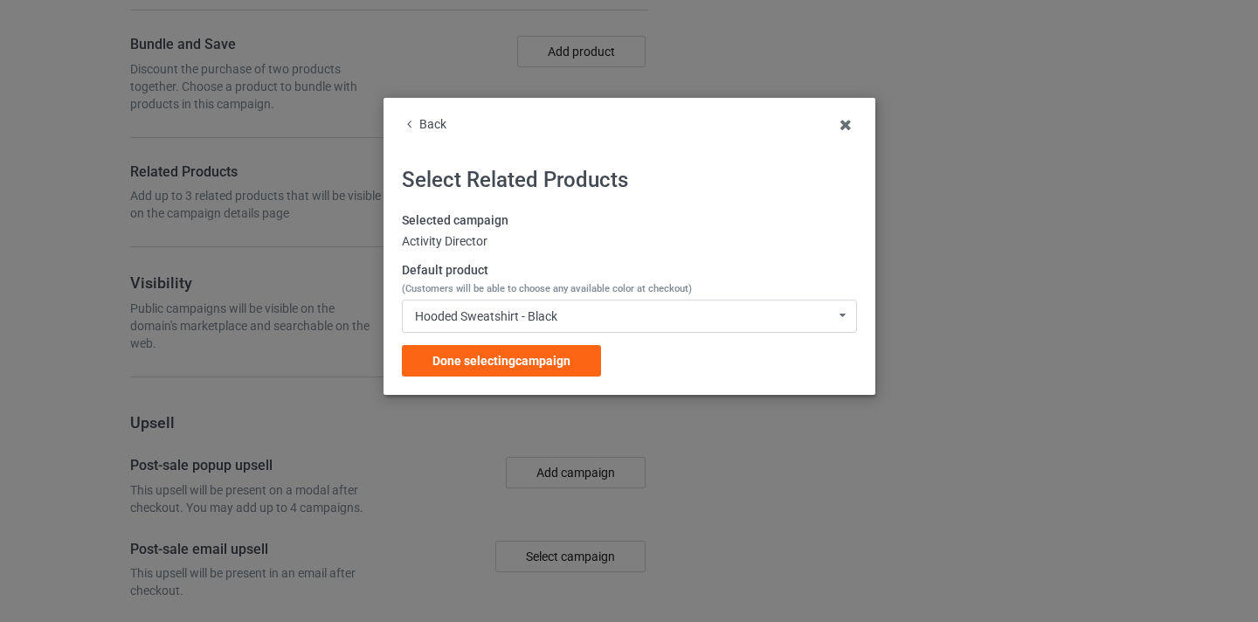
click at [583, 339] on div "Selected campaign Activity Director Default product (Customers will be able to …" at bounding box center [629, 294] width 455 height 164
click at [582, 353] on div "Done selecting campaign" at bounding box center [501, 360] width 199 height 31
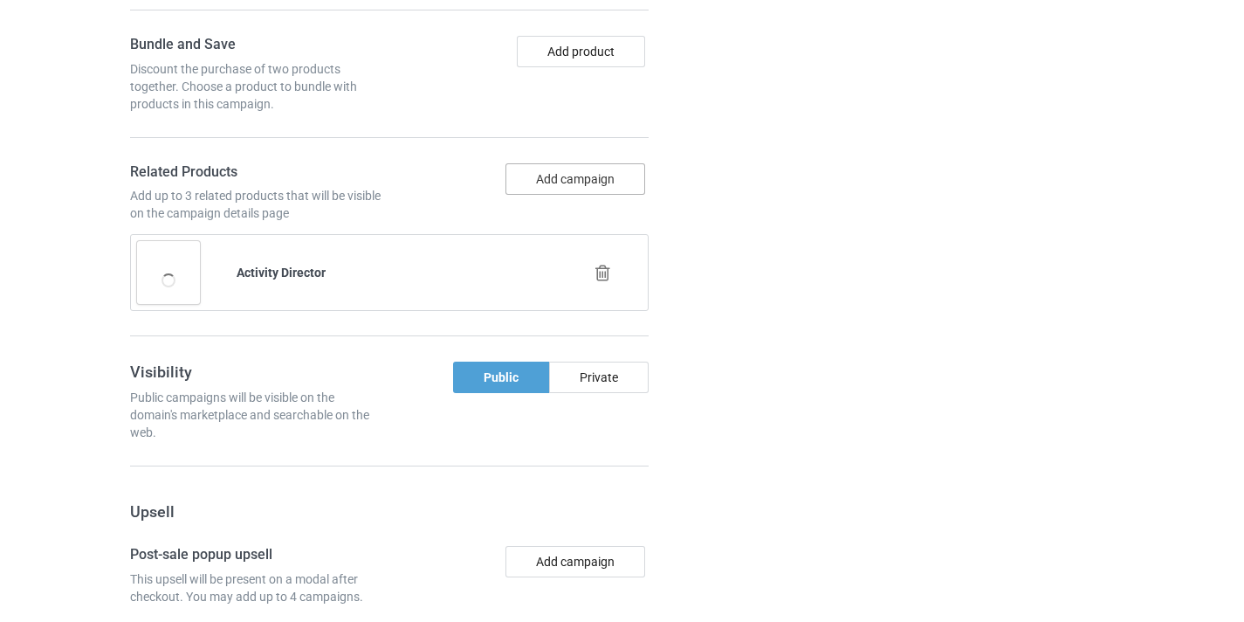
click at [599, 179] on button "Add campaign" at bounding box center [576, 178] width 140 height 31
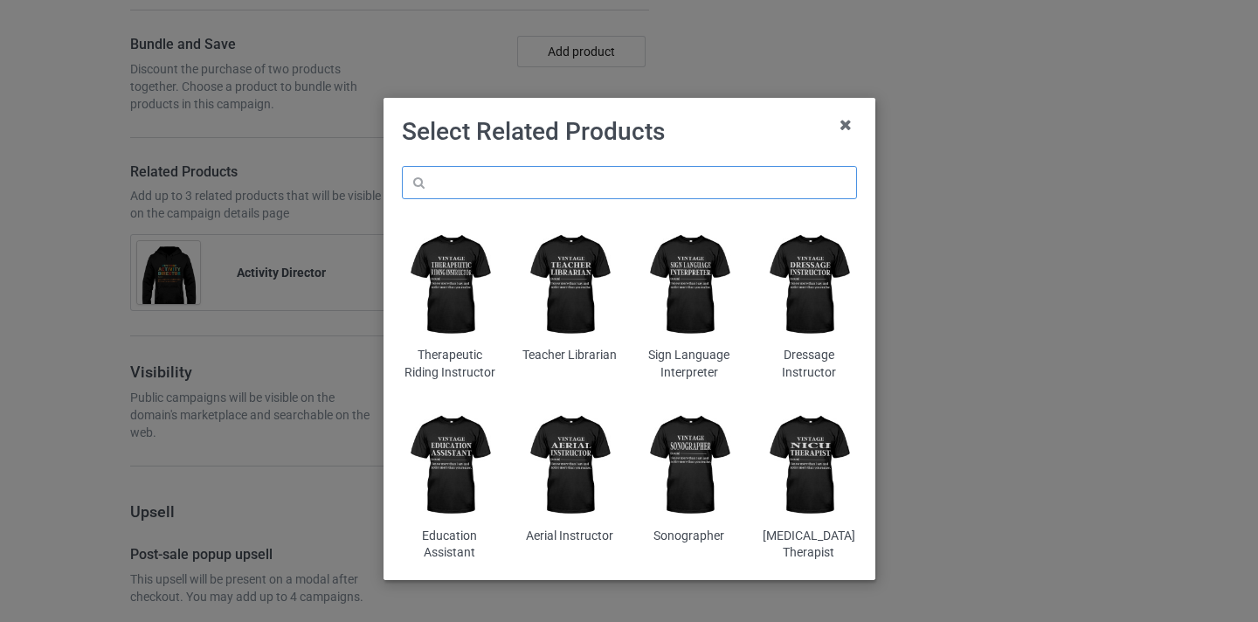
click at [630, 187] on input "text" at bounding box center [629, 182] width 455 height 33
paste input "Activity Director"
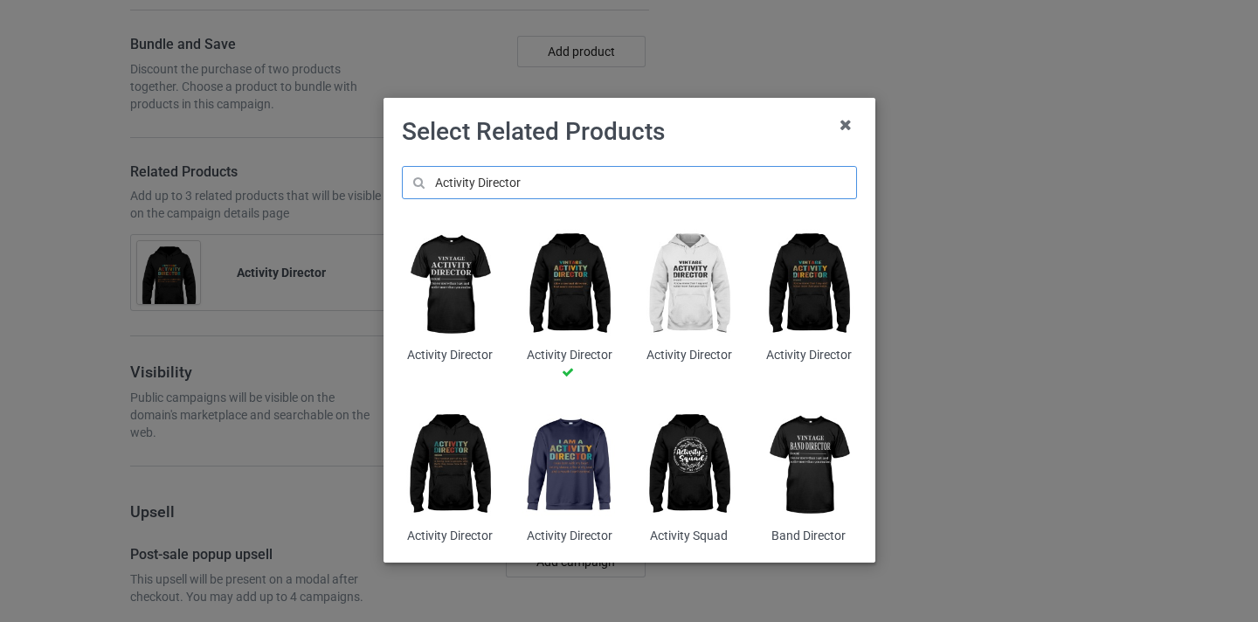
type input "Activity Director"
click at [693, 450] on img at bounding box center [688, 464] width 95 height 119
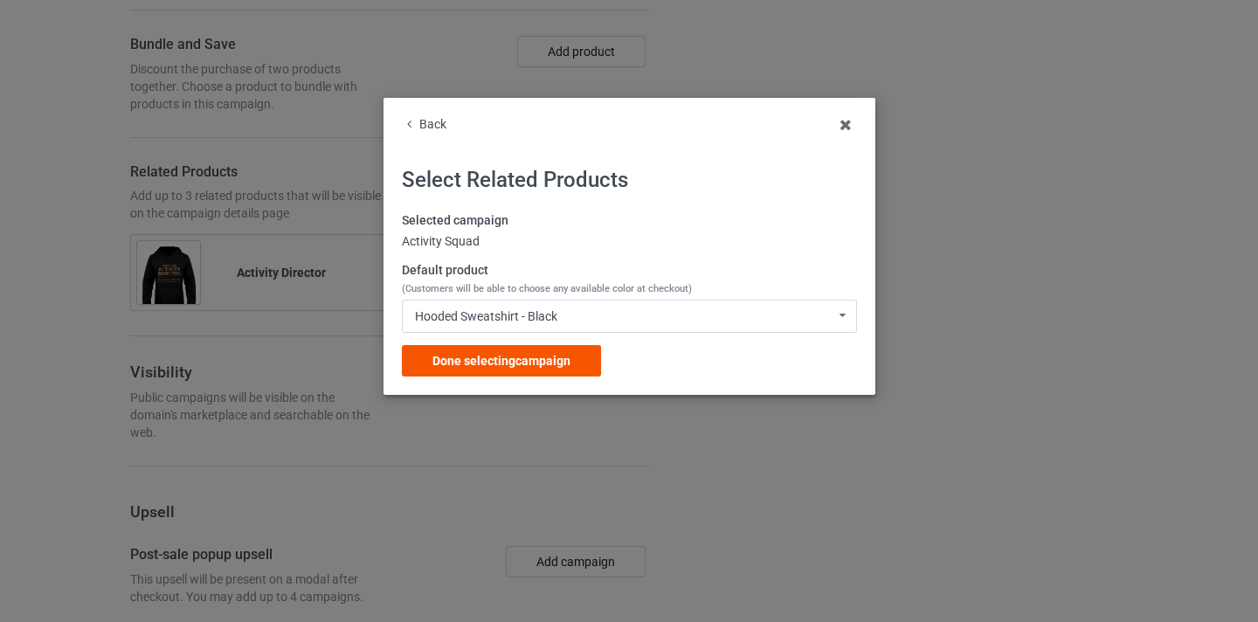
click at [565, 355] on span "Done selecting campaign" at bounding box center [501, 361] width 138 height 14
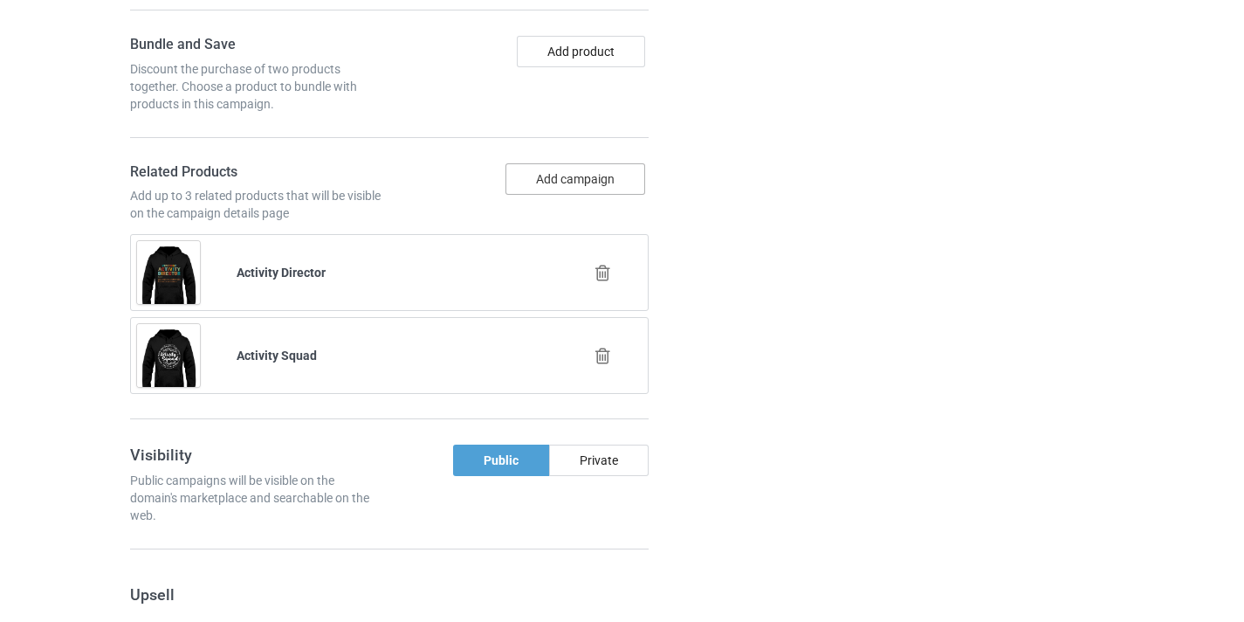
click at [583, 169] on button "Add campaign" at bounding box center [576, 178] width 140 height 31
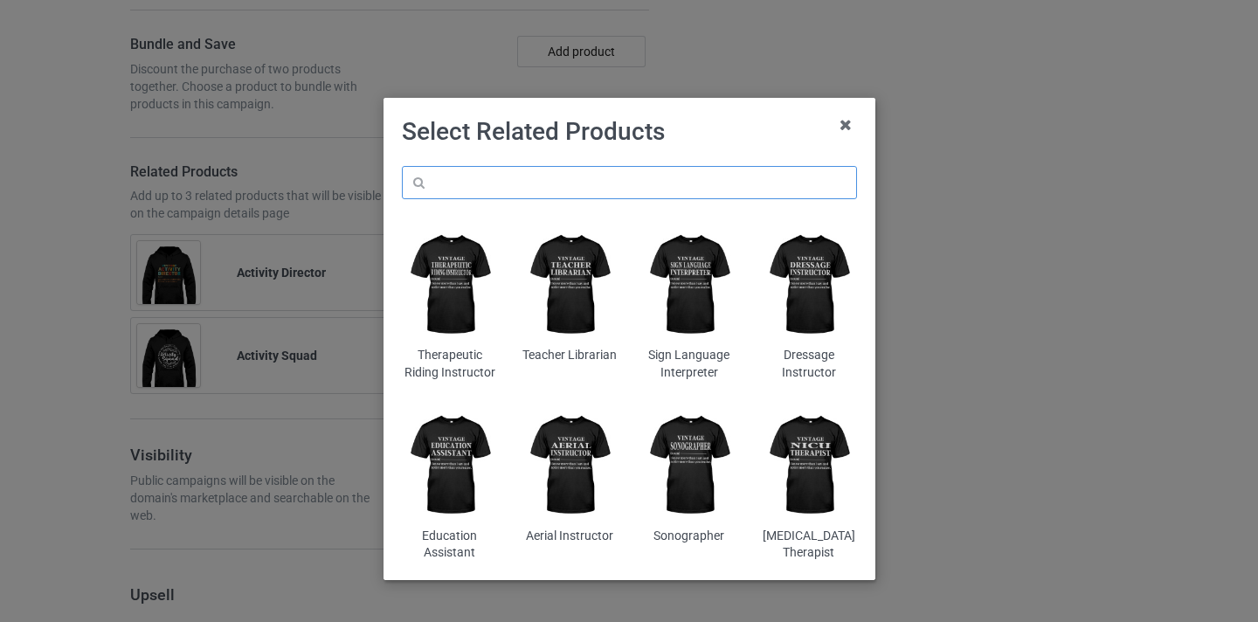
click at [614, 188] on input "text" at bounding box center [629, 182] width 455 height 33
paste input "Activity Director"
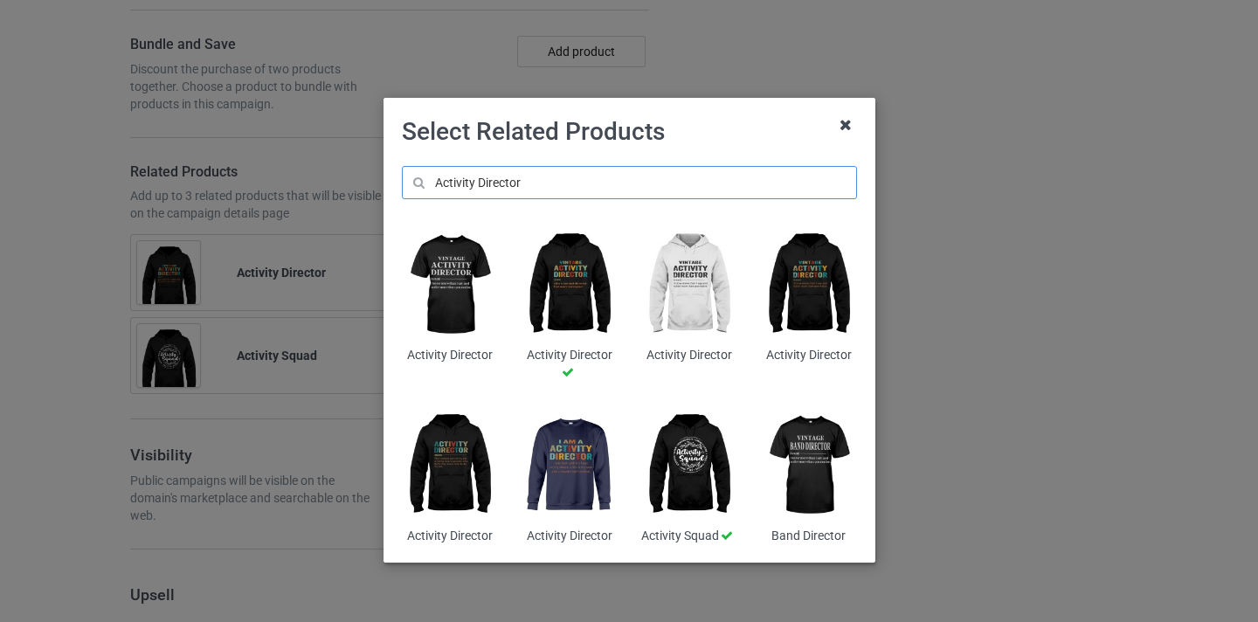
type input "Activity Director"
click at [847, 127] on icon at bounding box center [845, 125] width 28 height 28
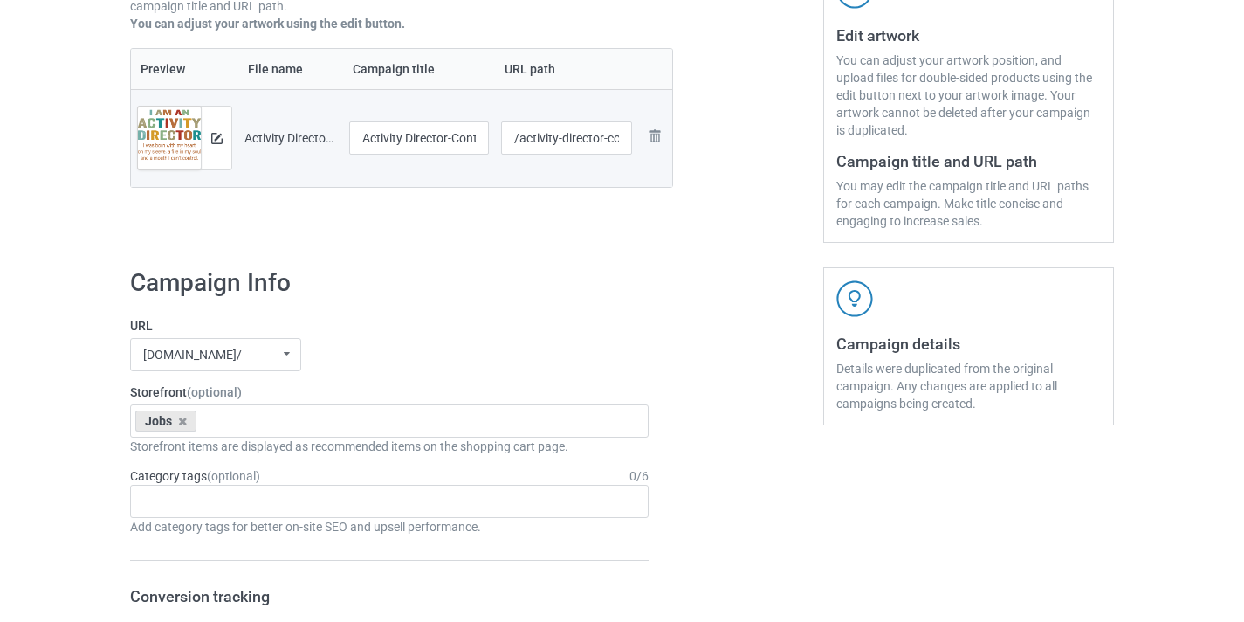
scroll to position [375, 0]
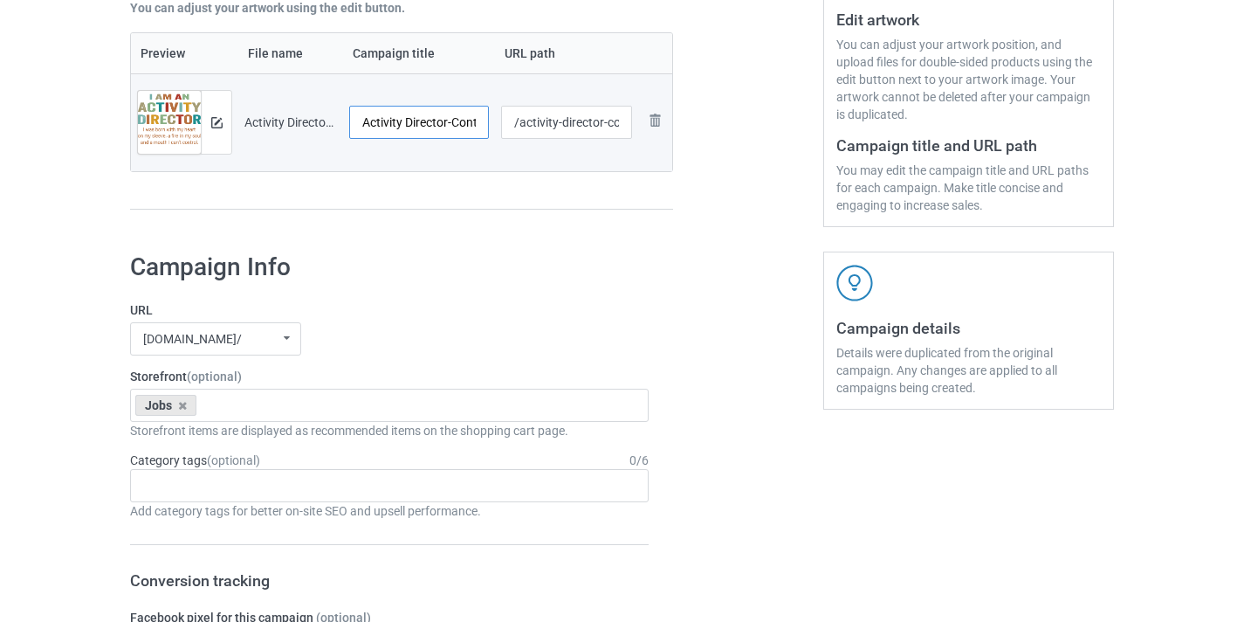
click at [475, 125] on input "Activity Director-Control" at bounding box center [419, 122] width 140 height 33
click at [465, 123] on input "Activity Director-Control" at bounding box center [419, 122] width 140 height 33
type input "Activity Director"
click at [608, 119] on input "/activity-director-control" at bounding box center [567, 122] width 132 height 33
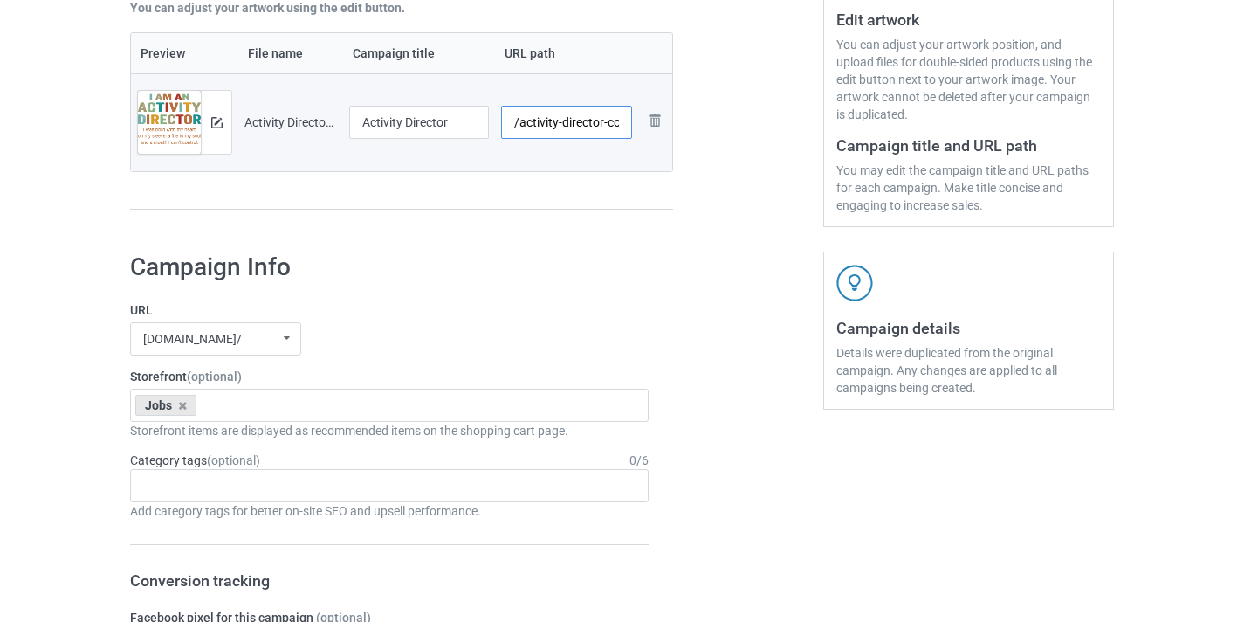
click at [608, 119] on input "/activity-director-control" at bounding box center [567, 122] width 132 height 33
click at [612, 121] on input "/activity-director10" at bounding box center [567, 122] width 132 height 33
click at [521, 121] on input "/activity-director1" at bounding box center [567, 122] width 132 height 33
click at [519, 121] on input "/activity-director" at bounding box center [567, 122] width 132 height 33
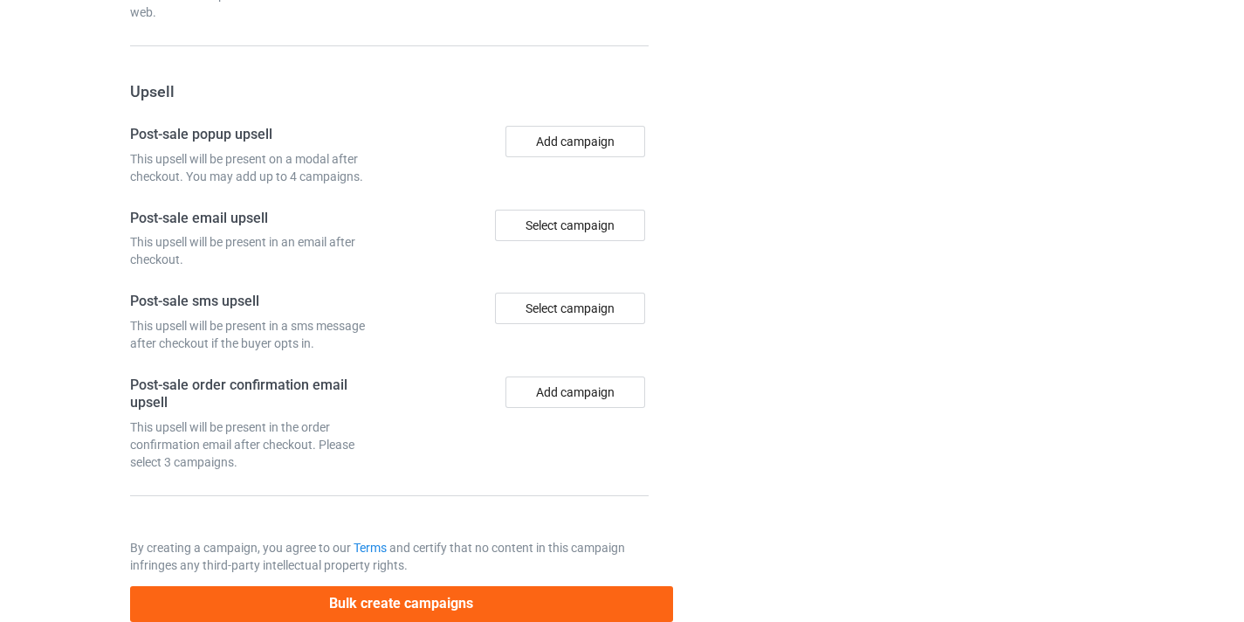
scroll to position [1791, 0]
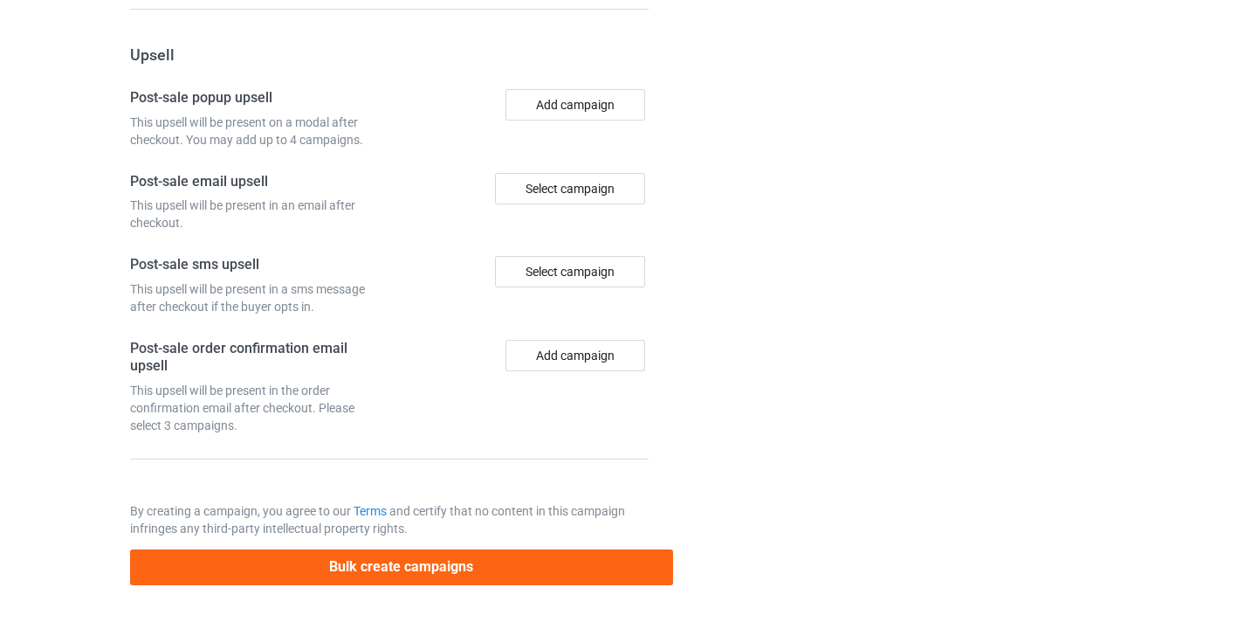
type input "/10activity-director"
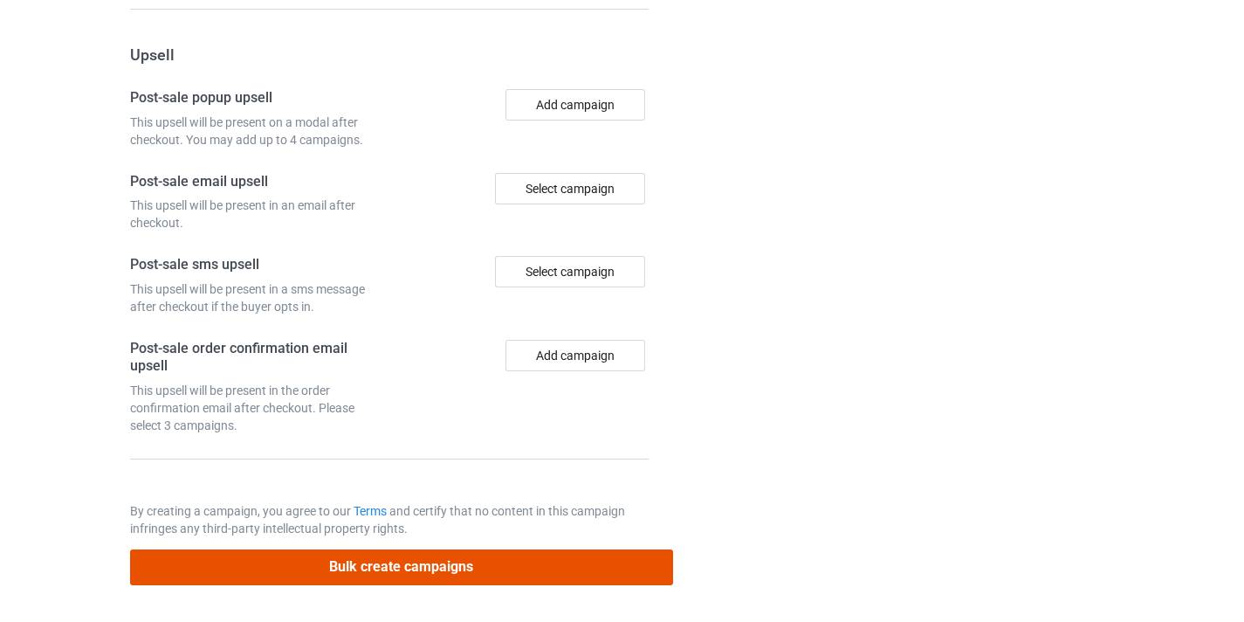
click at [526, 573] on button "Bulk create campaigns" at bounding box center [401, 567] width 543 height 36
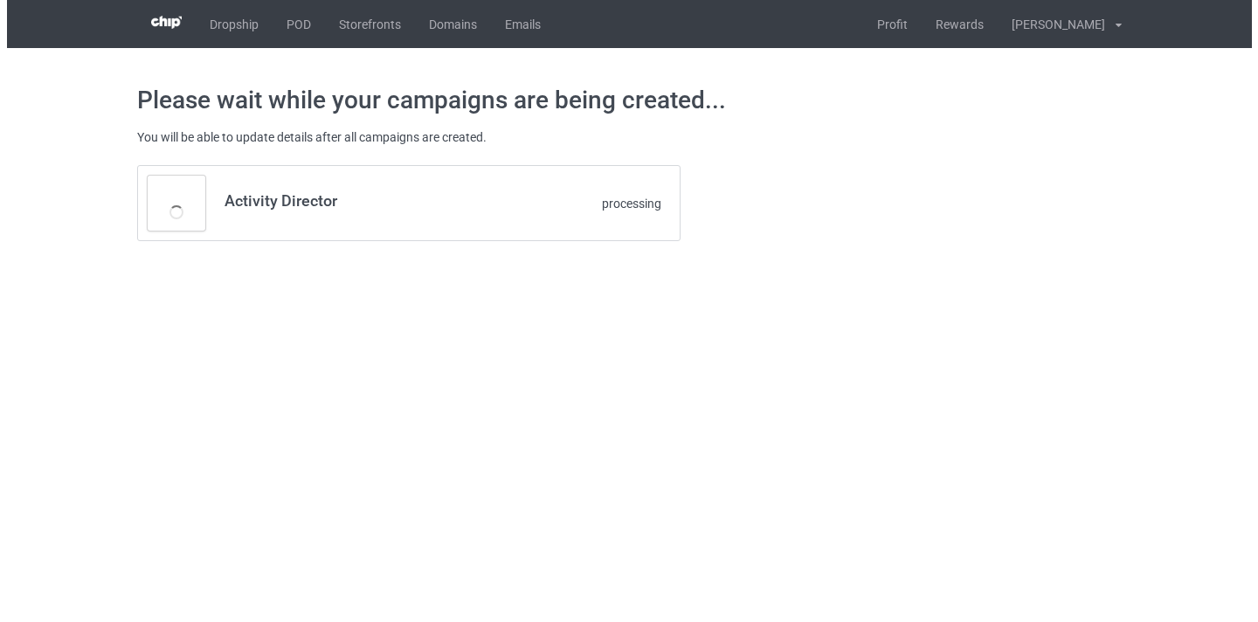
scroll to position [0, 0]
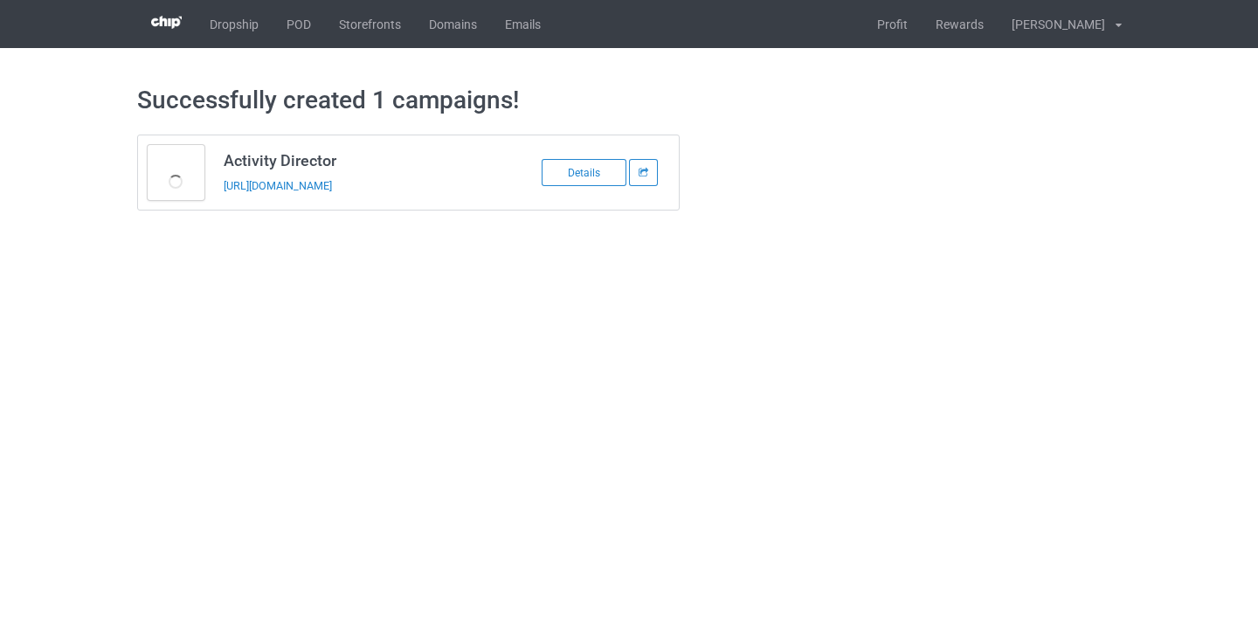
click at [321, 196] on td "Activity Director https://www.thepure.gift/10activity-director" at bounding box center [361, 172] width 295 height 74
click at [322, 178] on div "https://www.thepure.gift/10activity-director" at bounding box center [346, 185] width 245 height 18
click at [302, 185] on link "https://www.thepure.gift/10activity-director" at bounding box center [278, 185] width 108 height 13
